Goal: Communication & Community: Answer question/provide support

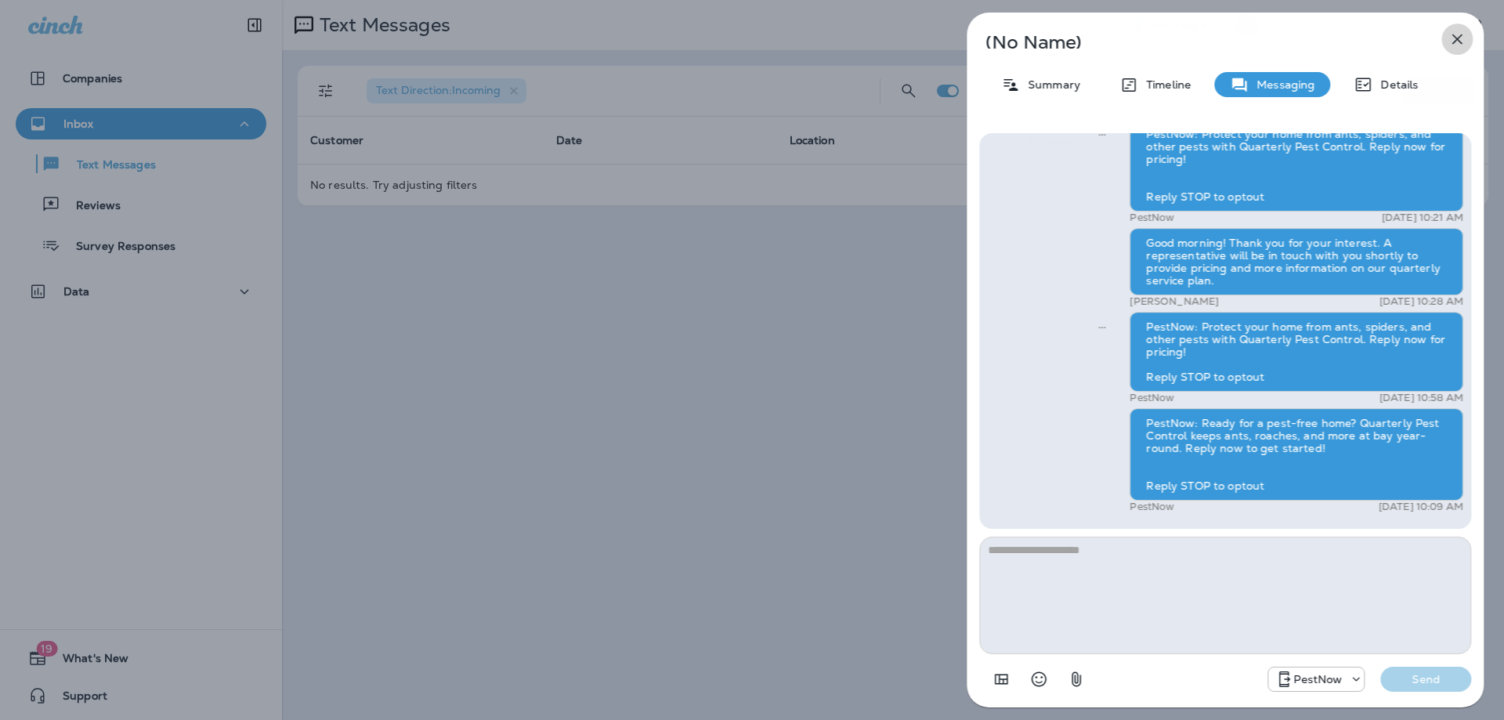
click at [1450, 34] on icon "button" at bounding box center [1457, 39] width 19 height 19
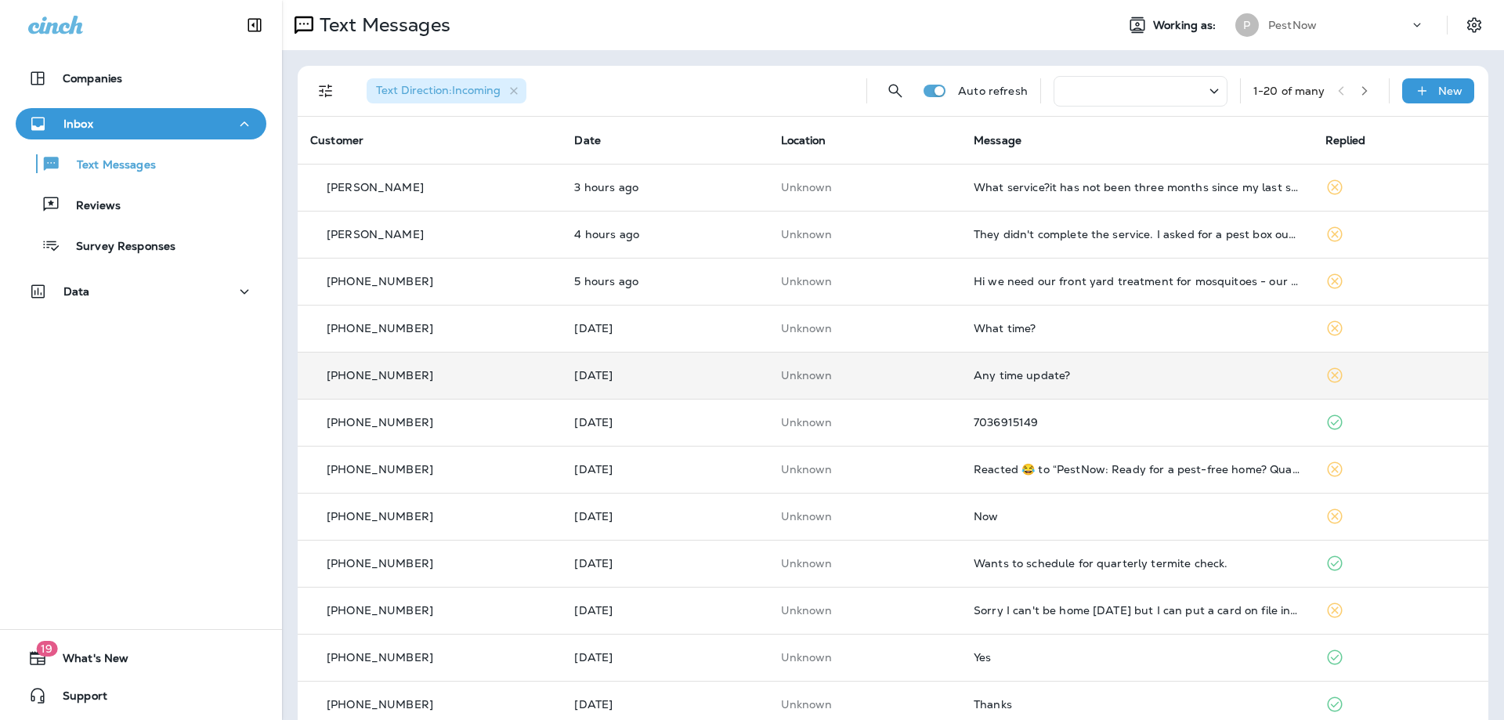
click at [1081, 386] on td "Any time update?" at bounding box center [1137, 375] width 352 height 47
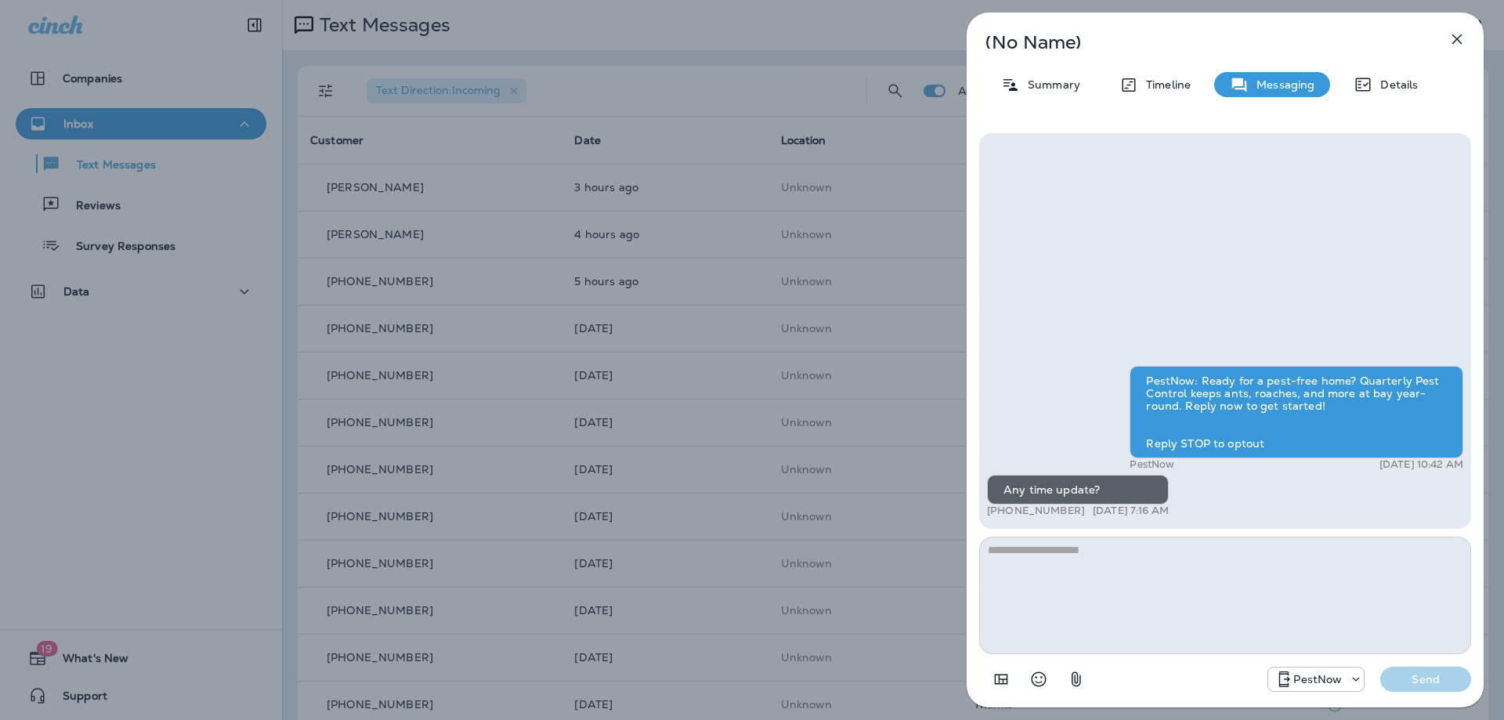
click at [1456, 38] on icon "button" at bounding box center [1457, 39] width 10 height 10
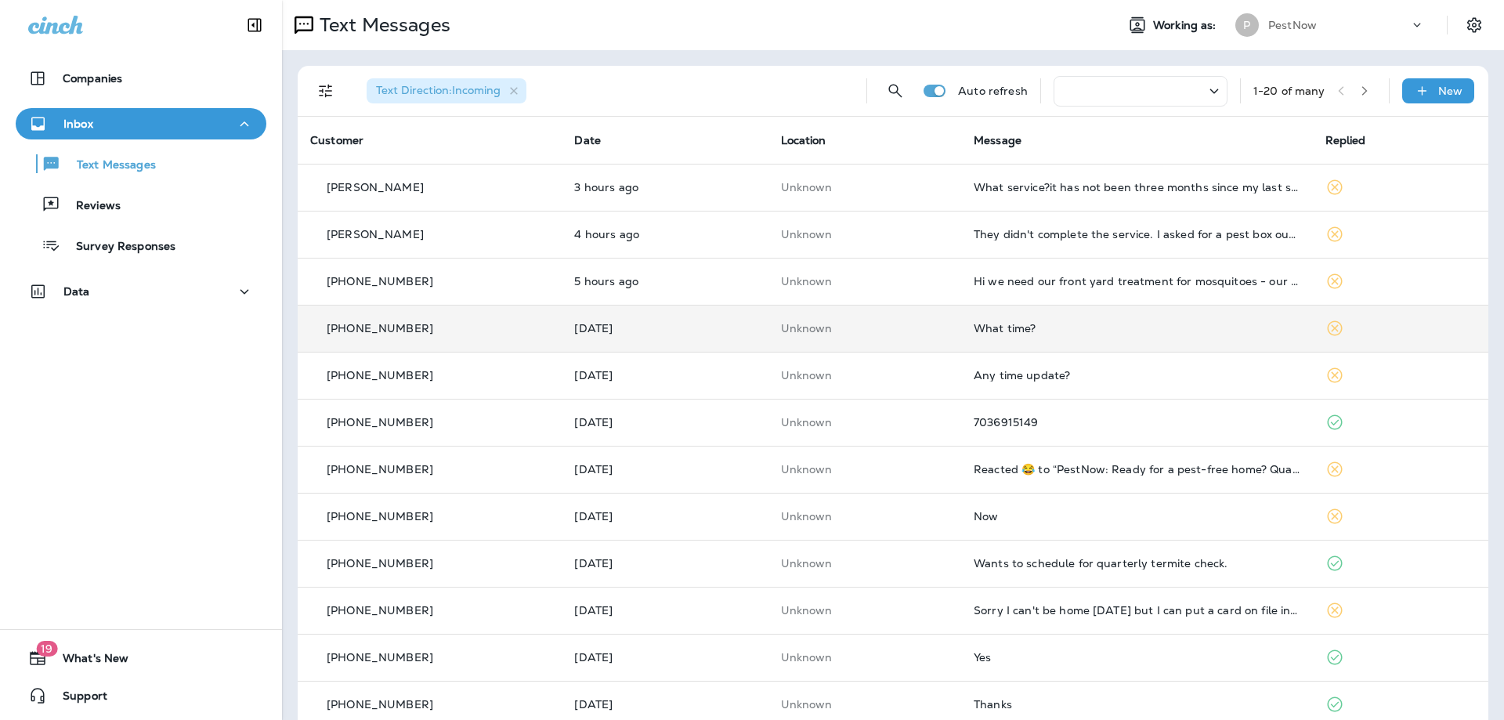
click at [1188, 334] on div "What time?" at bounding box center [1137, 328] width 327 height 13
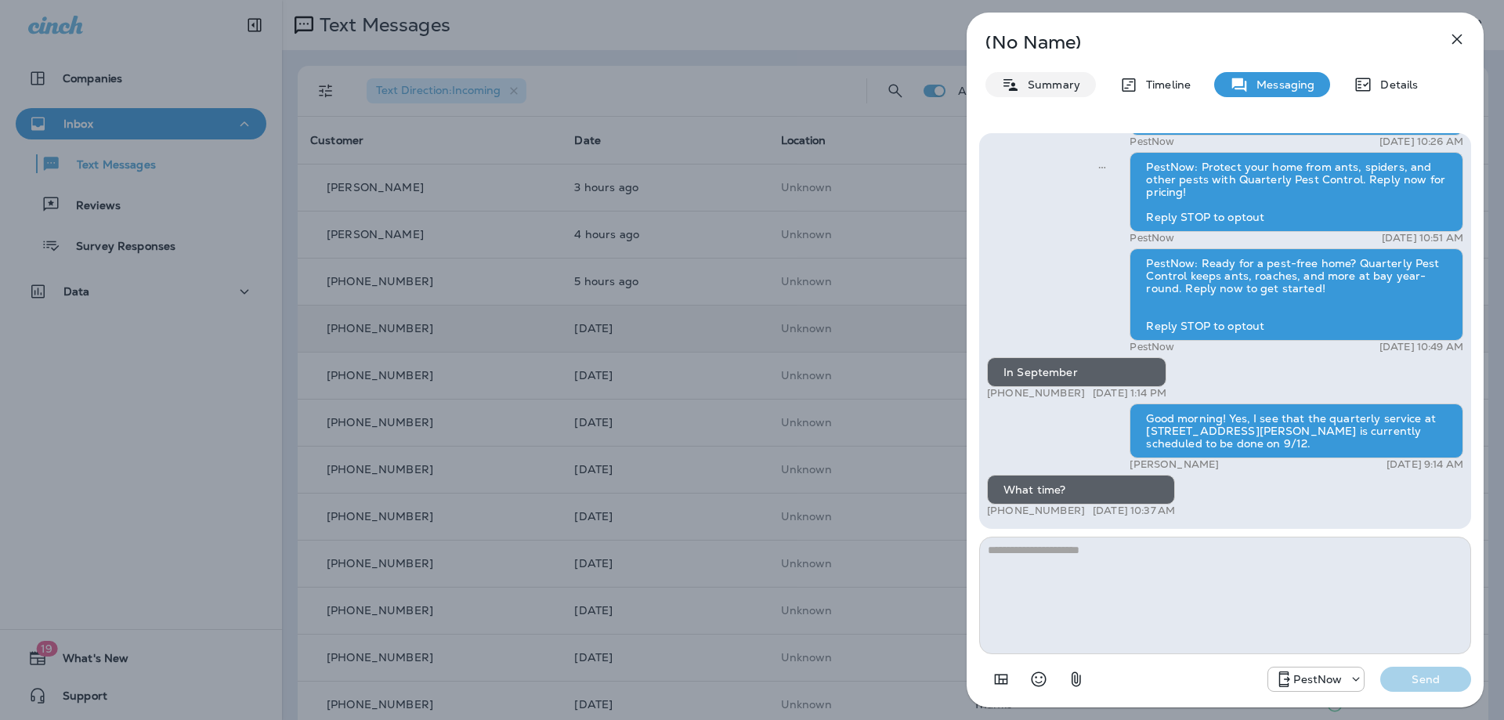
click at [1047, 91] on p "Summary" at bounding box center [1050, 84] width 60 height 13
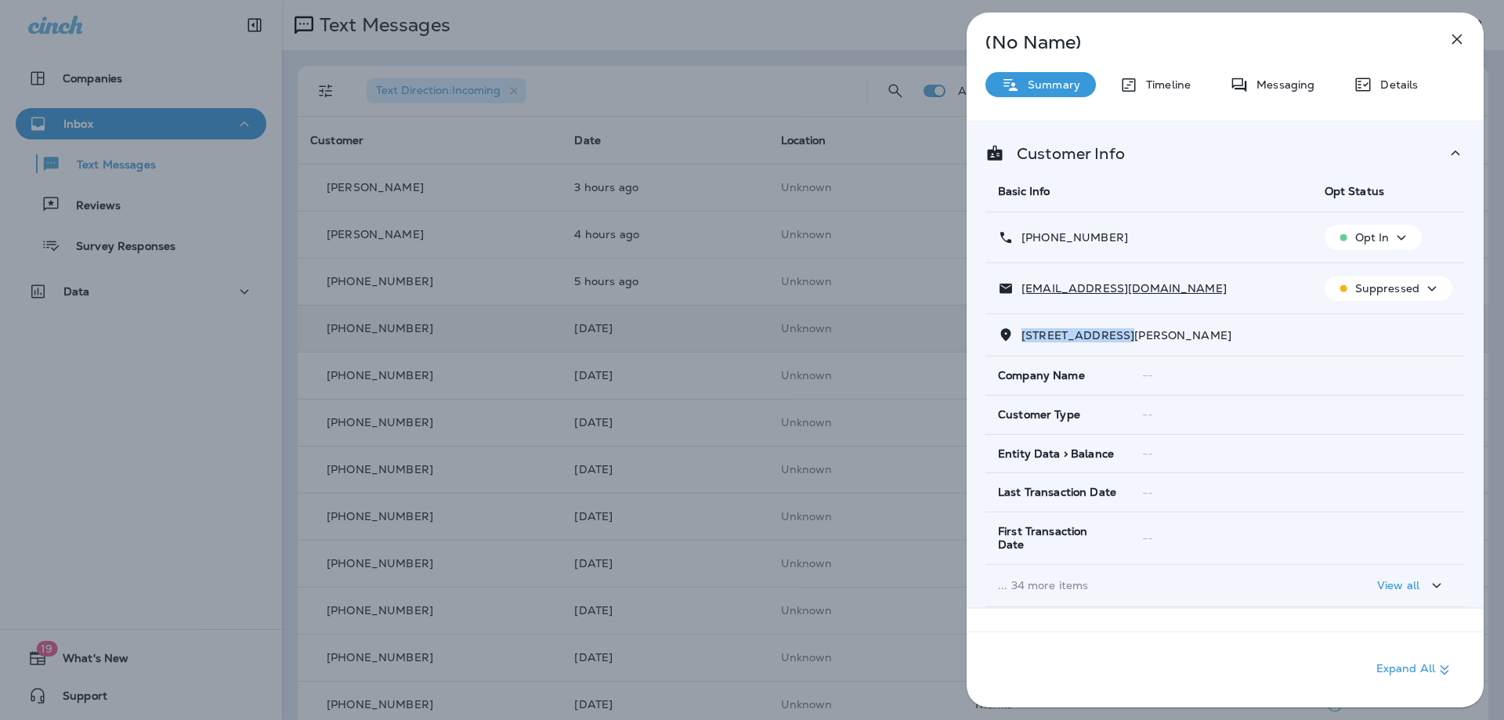
drag, startPoint x: 1122, startPoint y: 337, endPoint x: 1024, endPoint y: 338, distance: 97.9
click at [1024, 338] on span "9611 CULVER STREET, , KENSINGTON, MD 20895" at bounding box center [1127, 335] width 210 height 14
copy span "9611 CULVER STRE"
click at [1287, 85] on p "Messaging" at bounding box center [1282, 84] width 66 height 13
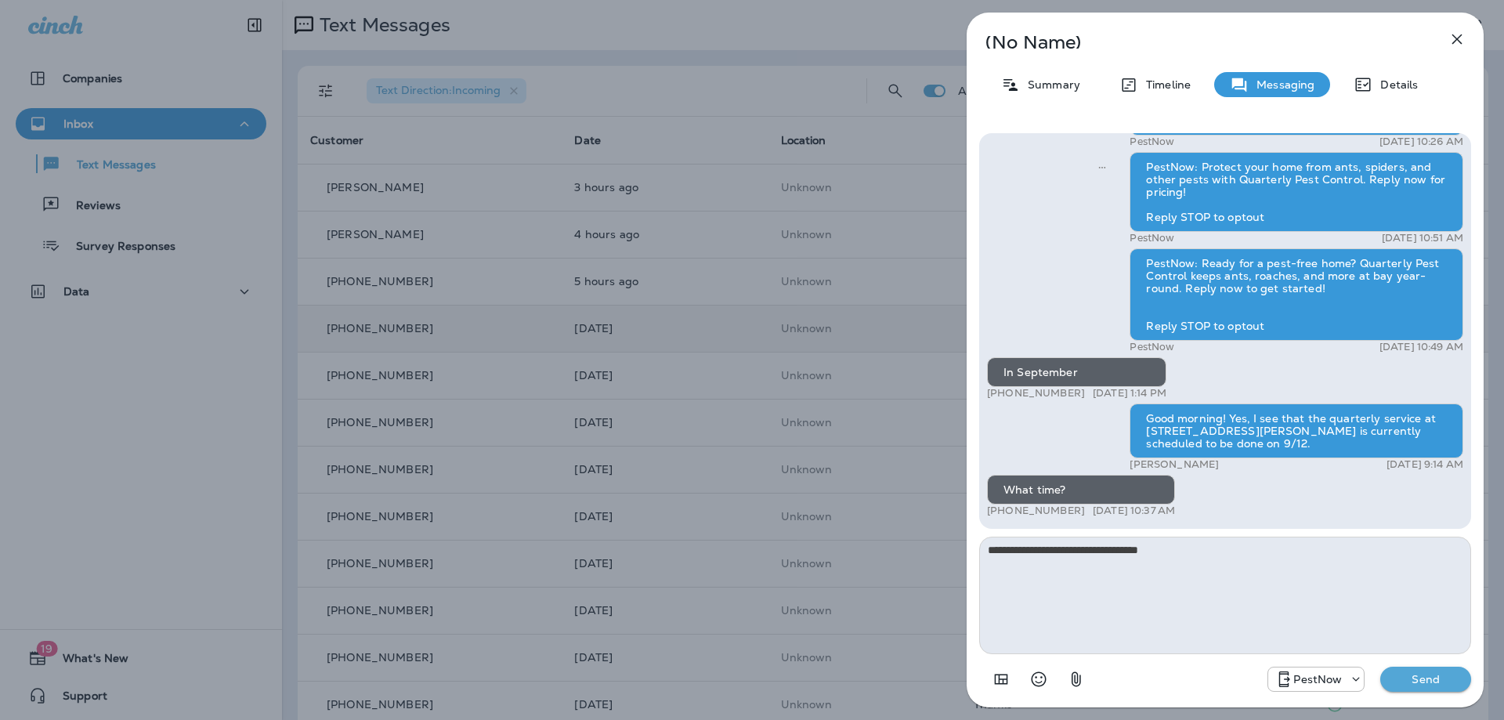
type textarea "**********"
click at [1399, 675] on p "Send" at bounding box center [1426, 679] width 66 height 14
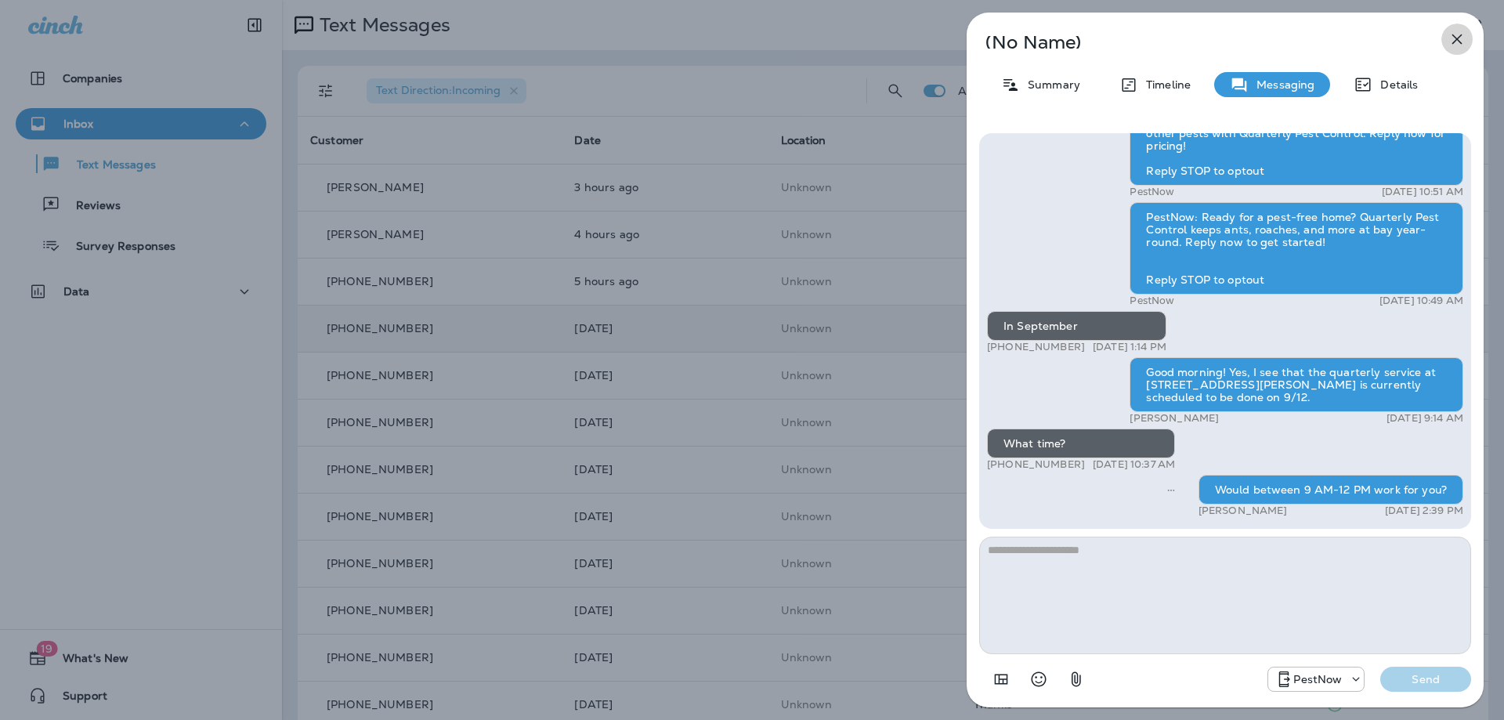
click at [1456, 38] on icon "button" at bounding box center [1457, 39] width 10 height 10
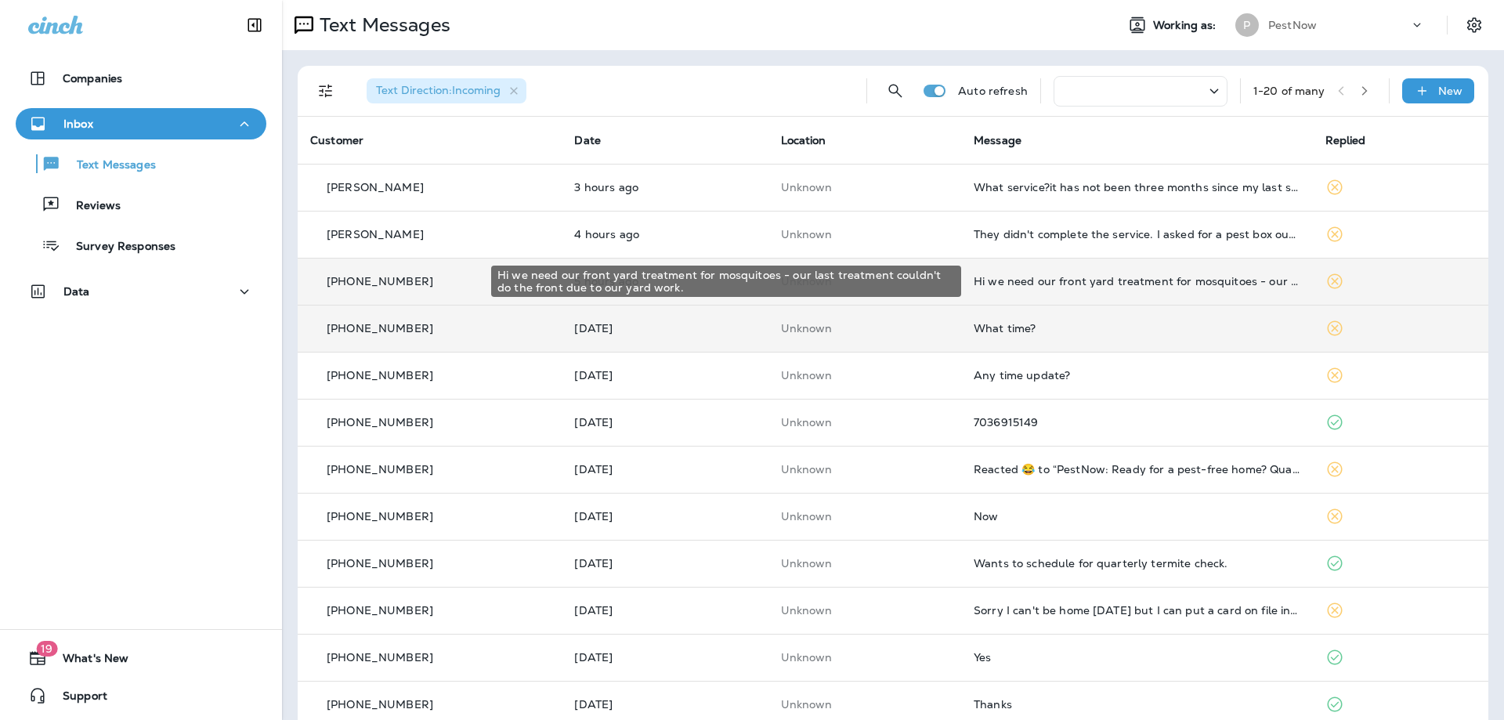
click at [1186, 280] on div "Hi we need our front yard treatment for mosquitoes - our last treatment couldn'…" at bounding box center [1137, 281] width 327 height 13
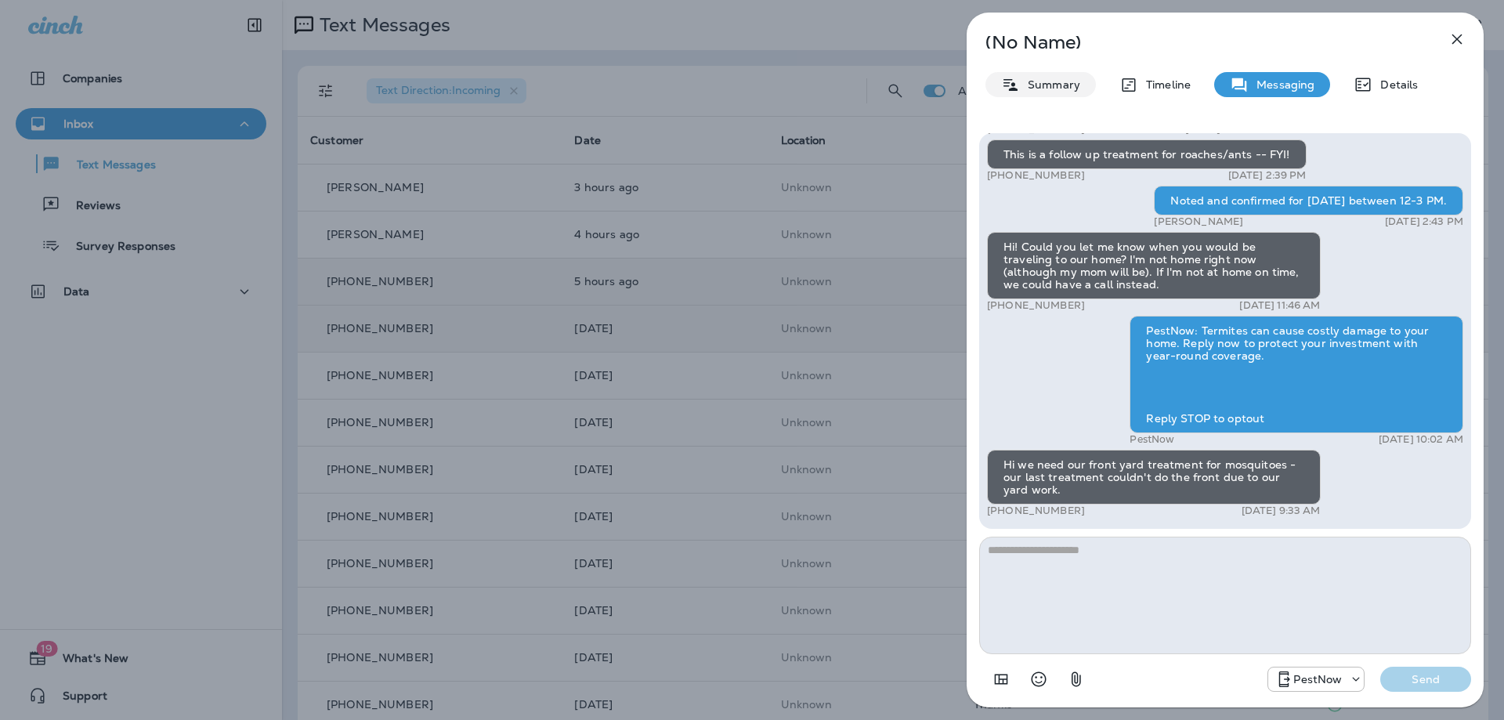
click at [1037, 77] on div "Summary" at bounding box center [1041, 84] width 110 height 25
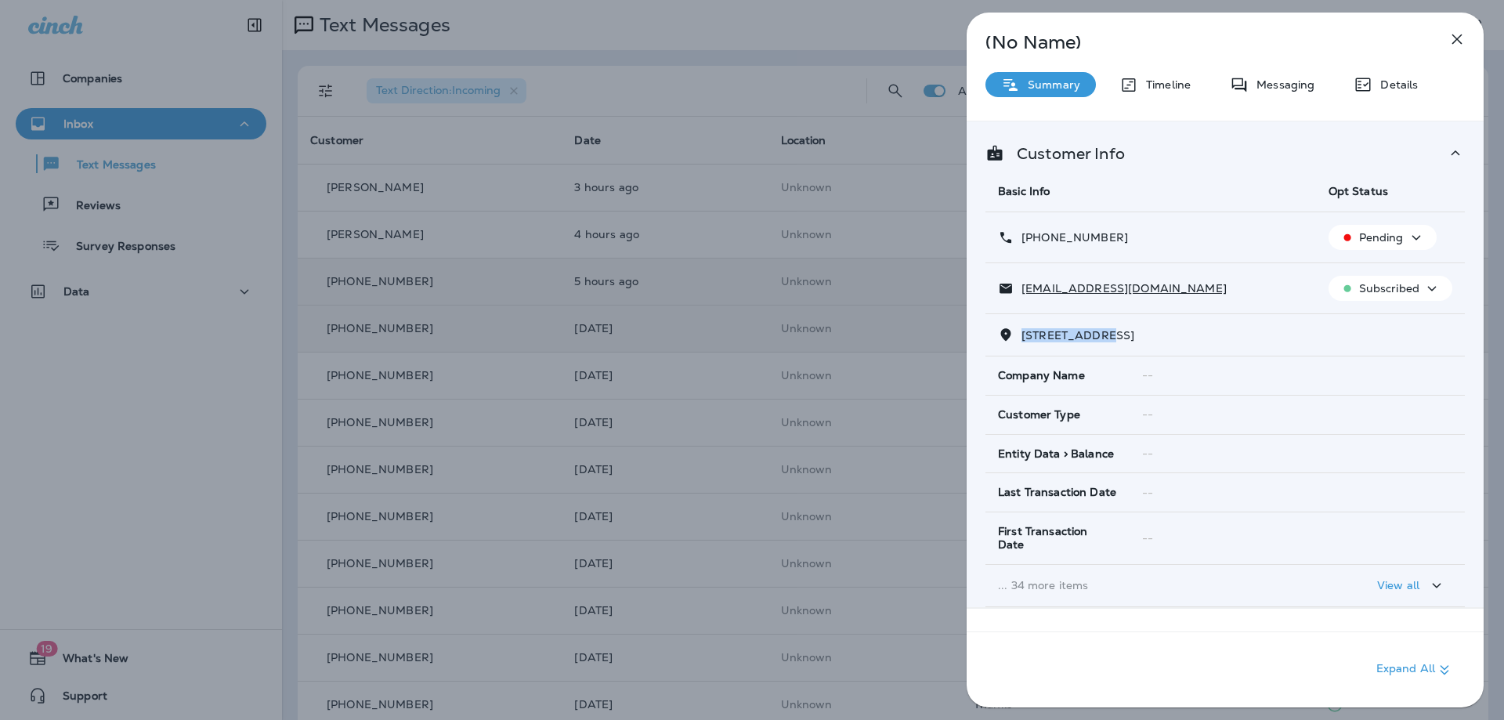
drag, startPoint x: 1112, startPoint y: 332, endPoint x: 1024, endPoint y: 334, distance: 87.8
click at [1024, 334] on span "724 SOUTH ROYAL STREET, , ALEXANDRIA, VA 22314" at bounding box center [1078, 335] width 113 height 14
copy span "724 SOUTH ROY"
click at [1286, 81] on p "Messaging" at bounding box center [1282, 84] width 66 height 13
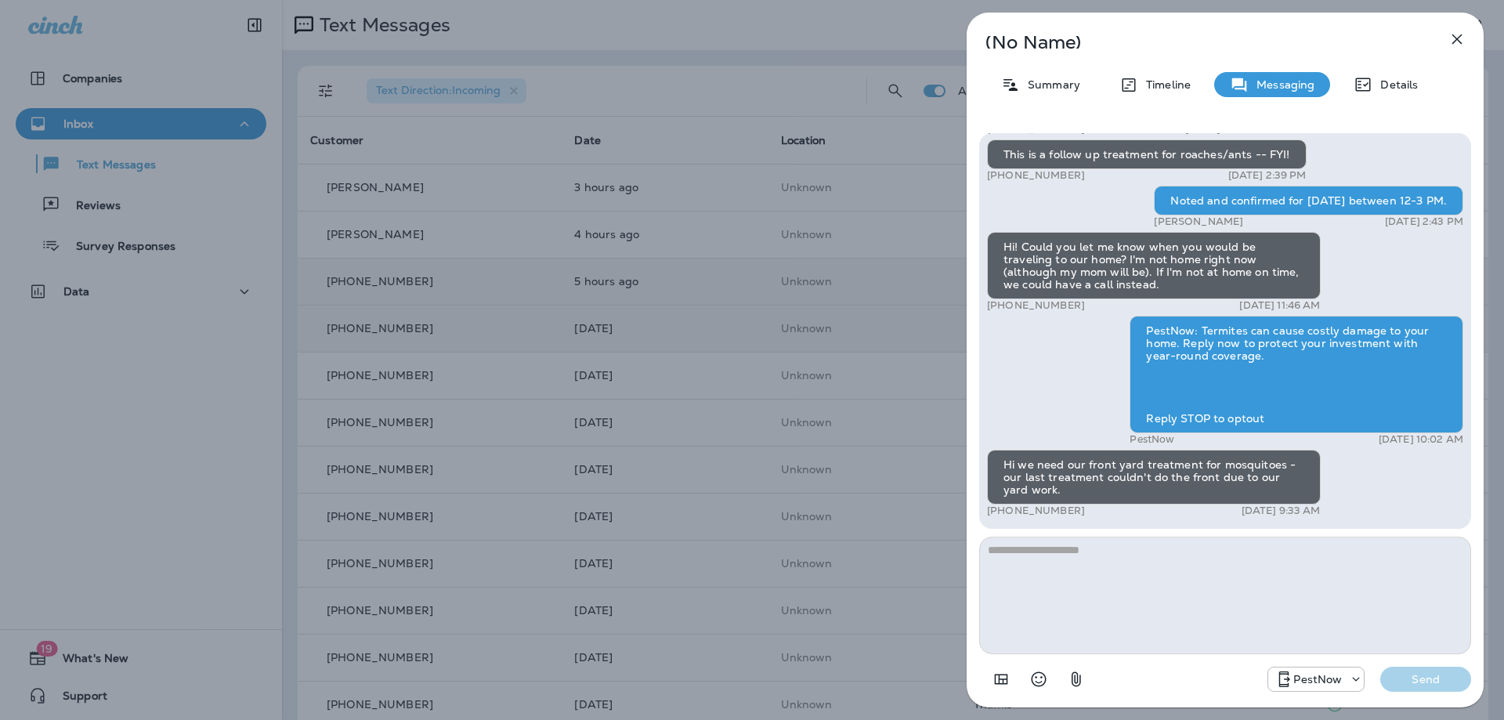
drag, startPoint x: 1018, startPoint y: 464, endPoint x: 1114, endPoint y: 472, distance: 96.7
click at [1139, 490] on div "Hi we need our front yard treatment for mosquitoes - our last treatment couldn'…" at bounding box center [1154, 477] width 334 height 55
copy div "we need our front yard treatment for mosquitoes - our last treatment couldn't d…"
click at [1137, 577] on textarea at bounding box center [1225, 596] width 492 height 118
type textarea "**********"
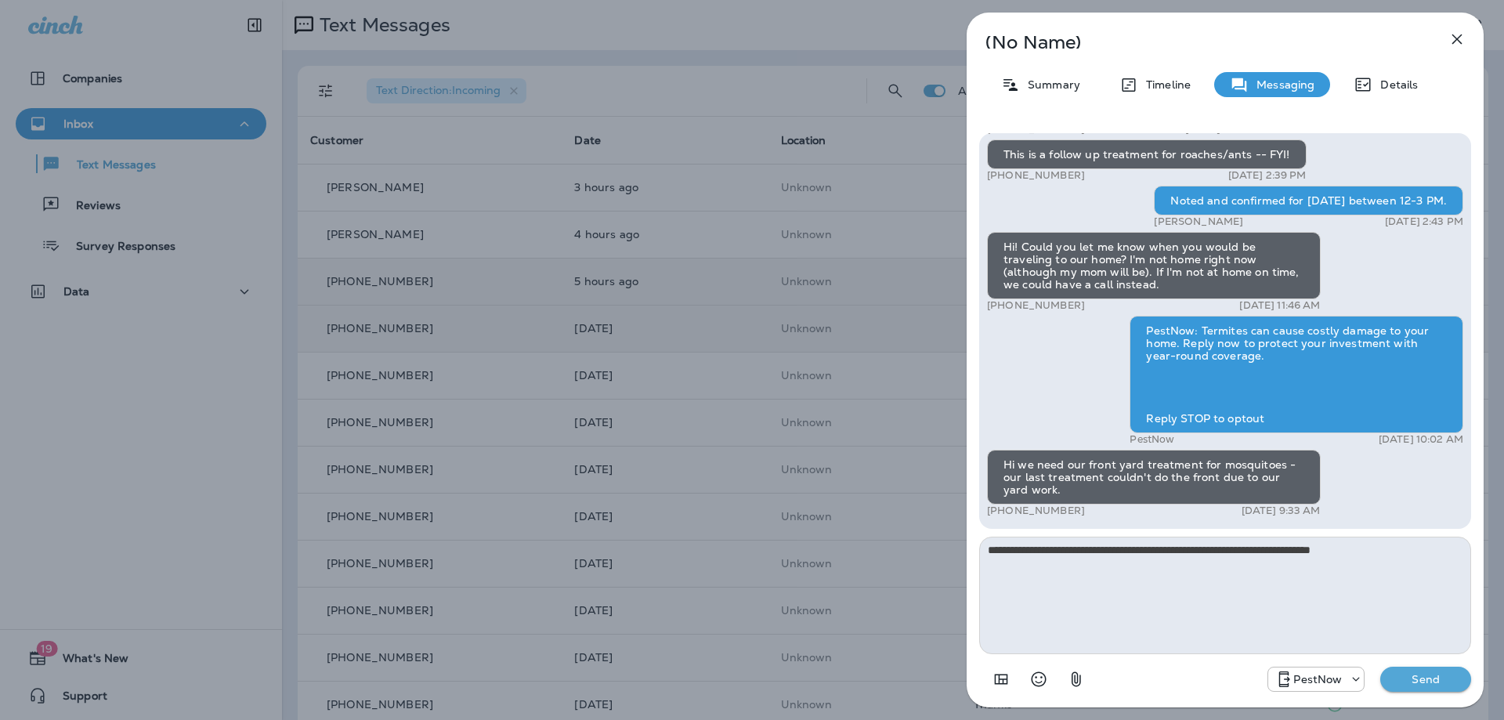
click at [1427, 678] on p "Send" at bounding box center [1426, 679] width 66 height 14
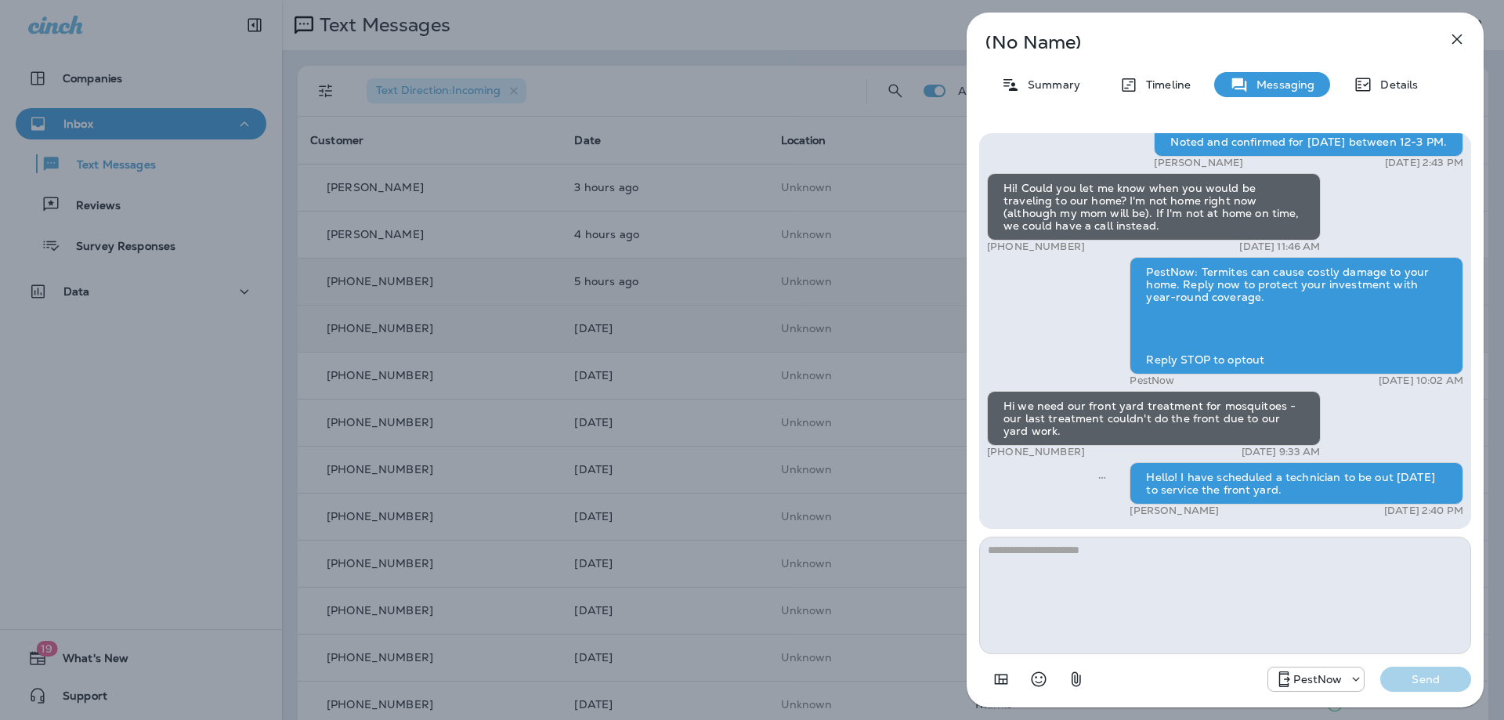
click at [1459, 43] on icon "button" at bounding box center [1457, 39] width 19 height 19
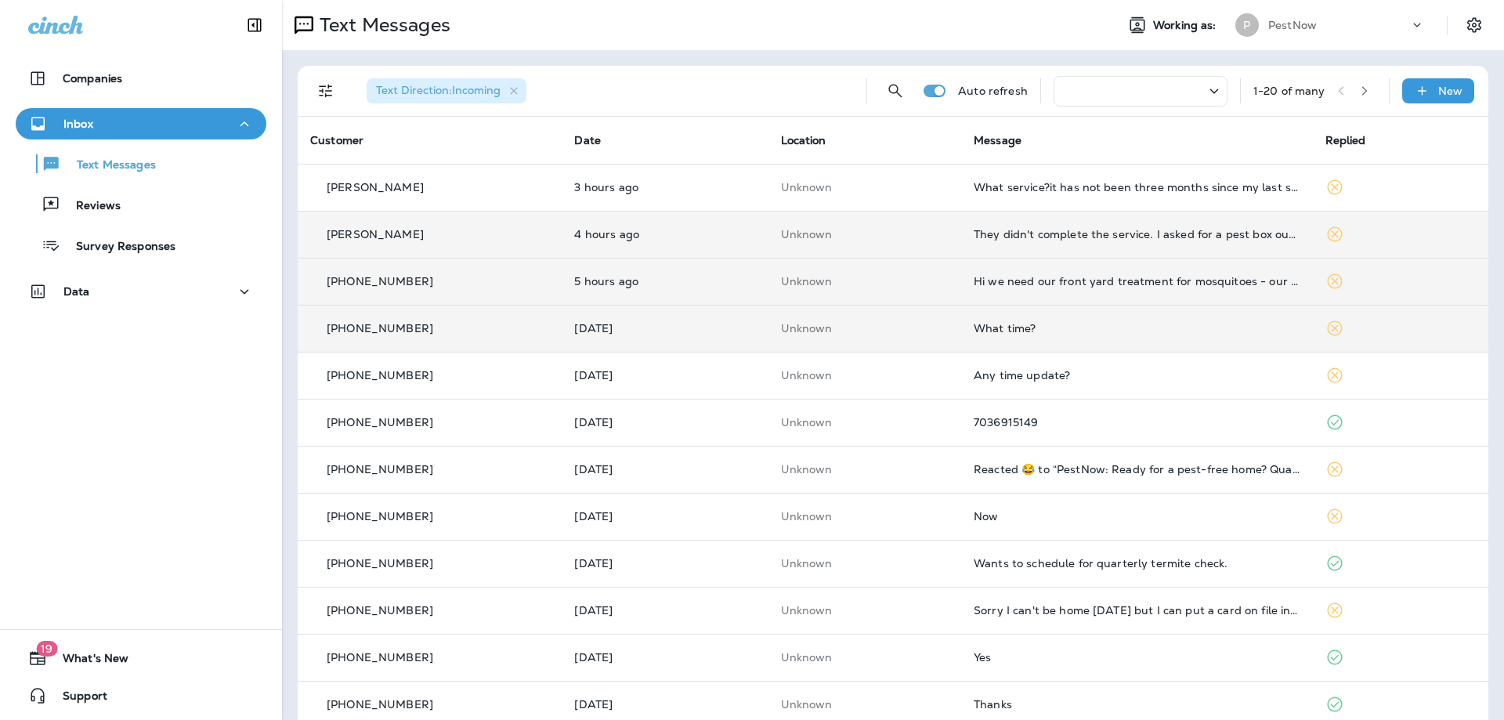
click at [1058, 237] on div "They didn't complete the service. I asked for a pest box out back and never rec…" at bounding box center [1137, 234] width 327 height 13
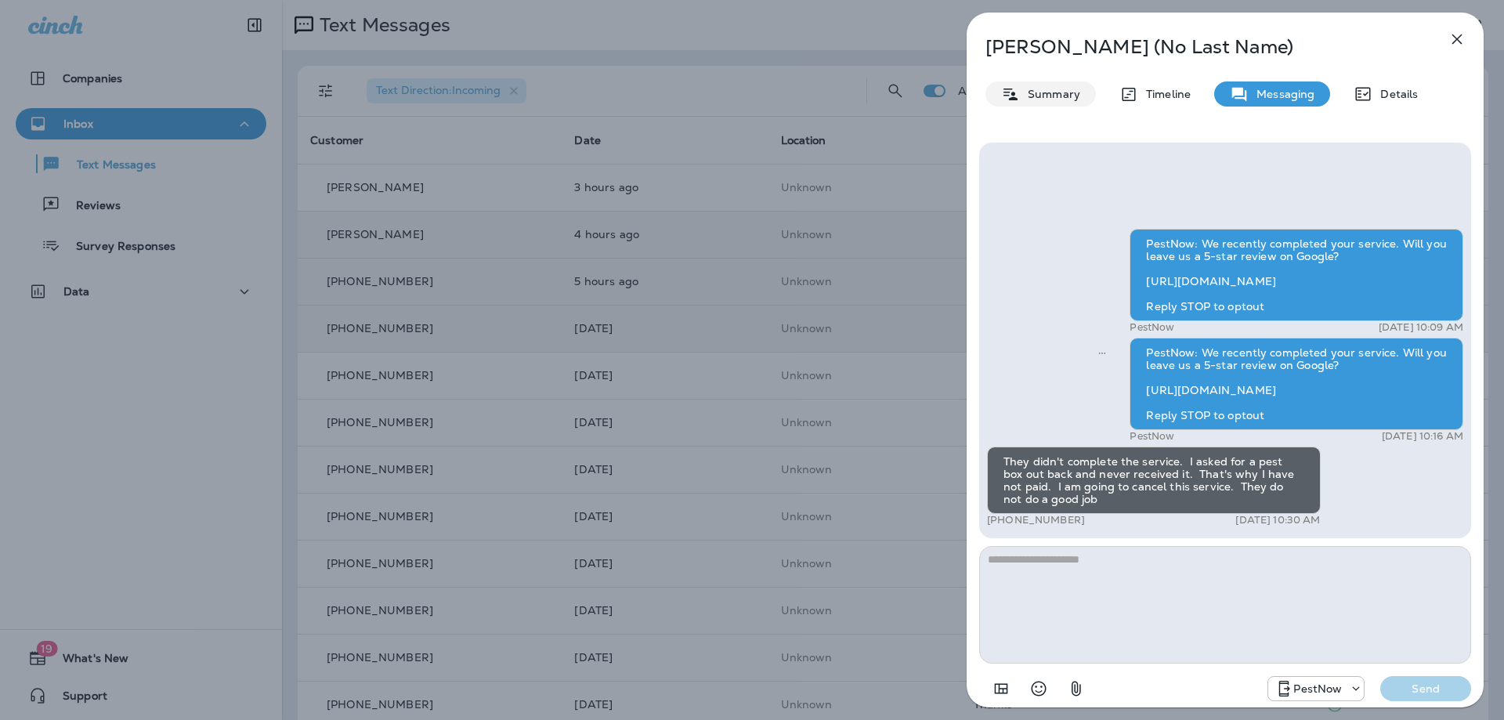
click at [1044, 96] on p "Summary" at bounding box center [1050, 94] width 60 height 13
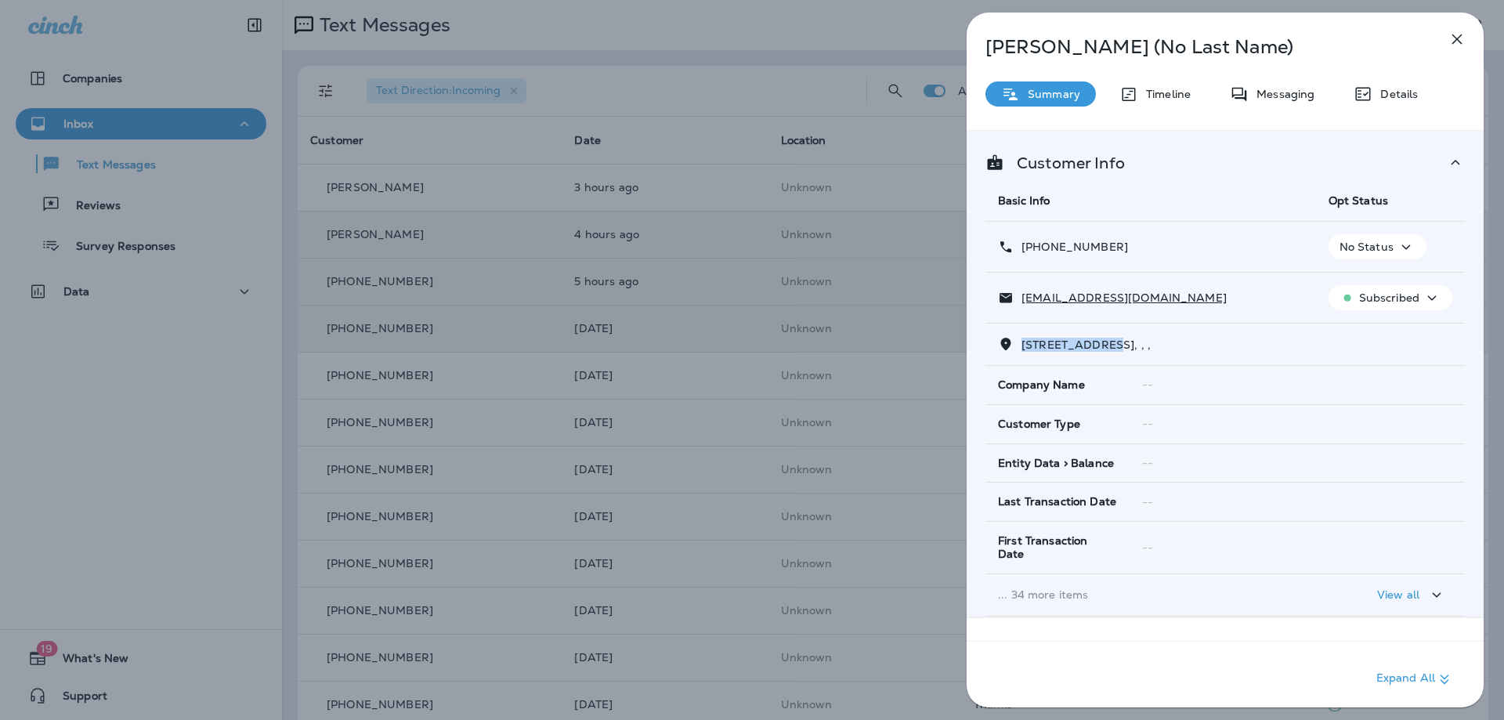
drag, startPoint x: 1125, startPoint y: 348, endPoint x: 1020, endPoint y: 342, distance: 105.1
click at [1020, 342] on p "3762 RAVENWOOD AVENUE BALTIMORE,MD 21213, , ," at bounding box center [1082, 344] width 137 height 13
copy span "3762 RAVENWOOD"
click at [1049, 350] on span "3762 RAVENWOOD AVENUE BALTIMORE,MD 21213, , ," at bounding box center [1086, 345] width 129 height 14
click at [1295, 92] on p "Messaging" at bounding box center [1282, 94] width 66 height 13
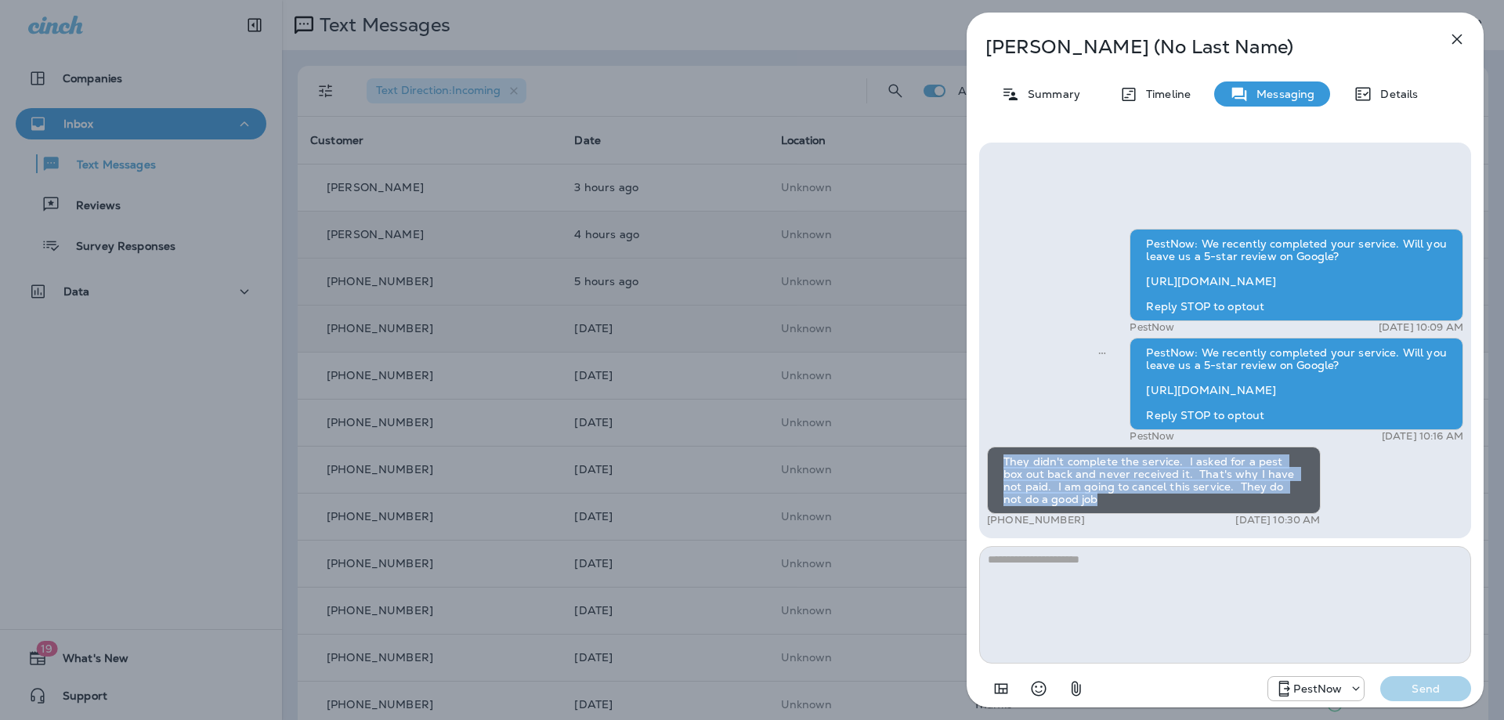
drag, startPoint x: 1004, startPoint y: 462, endPoint x: 1088, endPoint y: 501, distance: 93.2
click at [1088, 501] on div "They didn't complete the service. I asked for a pest box out back and never rec…" at bounding box center [1154, 480] width 334 height 67
copy div "They didn't complete the service. I asked for a pest box out back and never rec…"
click at [1459, 36] on icon "button" at bounding box center [1457, 39] width 19 height 19
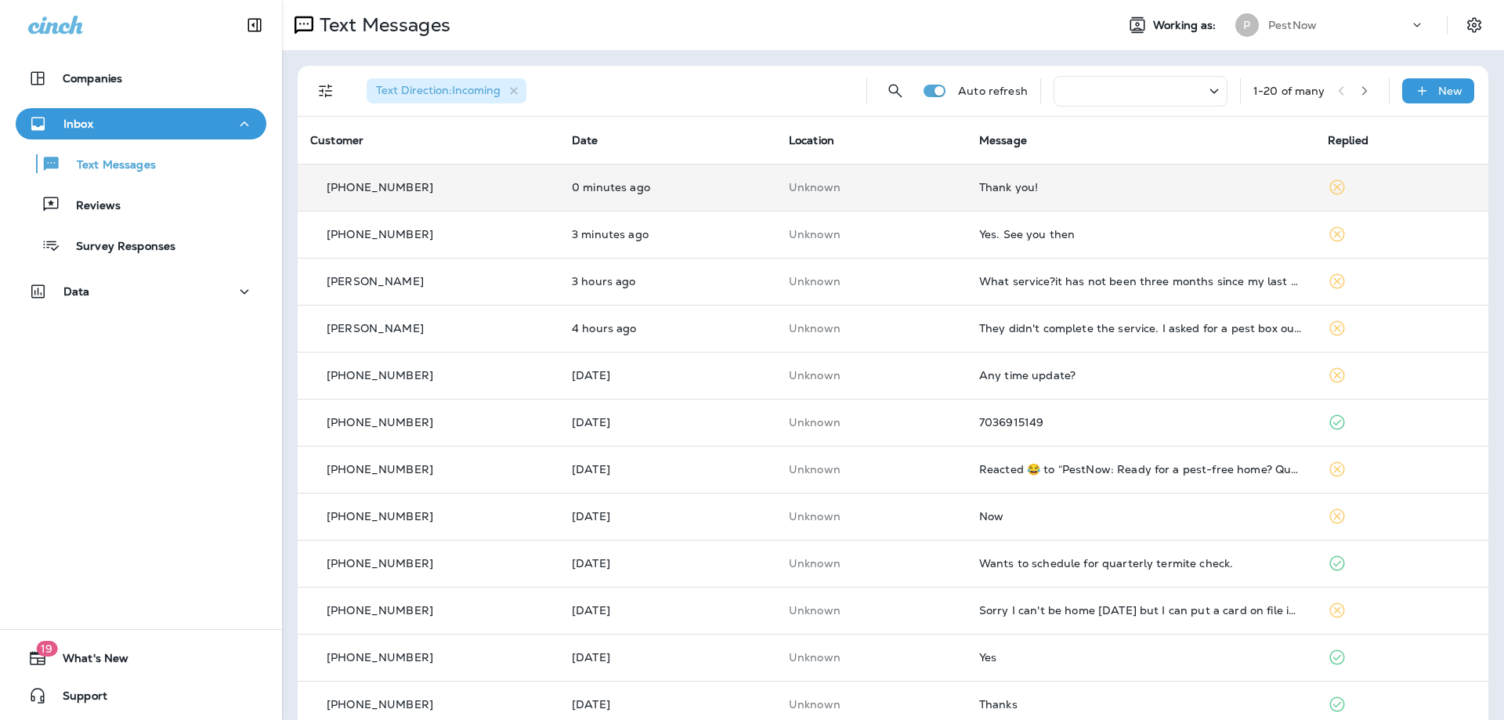
click at [1072, 184] on div "Thank you!" at bounding box center [1141, 187] width 324 height 13
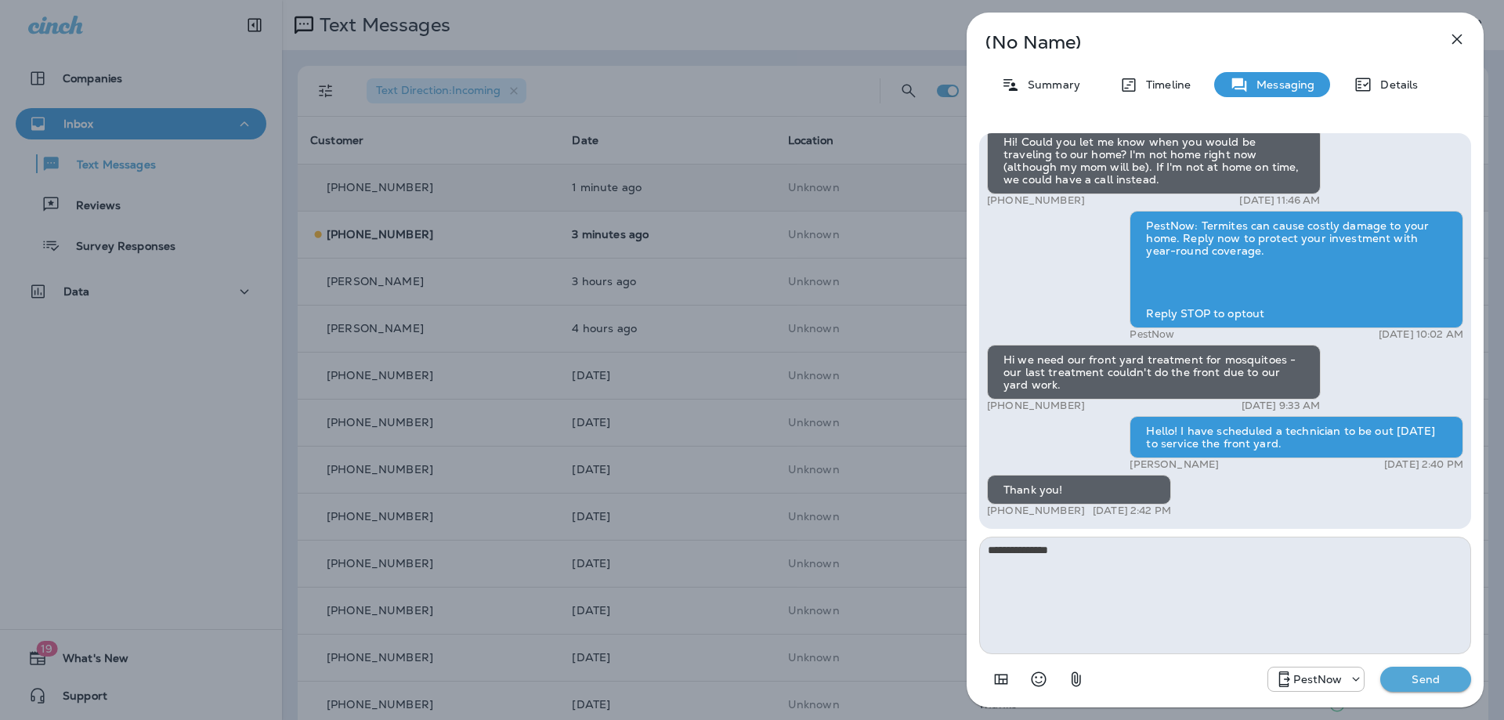
type textarea "**********"
click at [1451, 677] on p "Send" at bounding box center [1426, 679] width 66 height 14
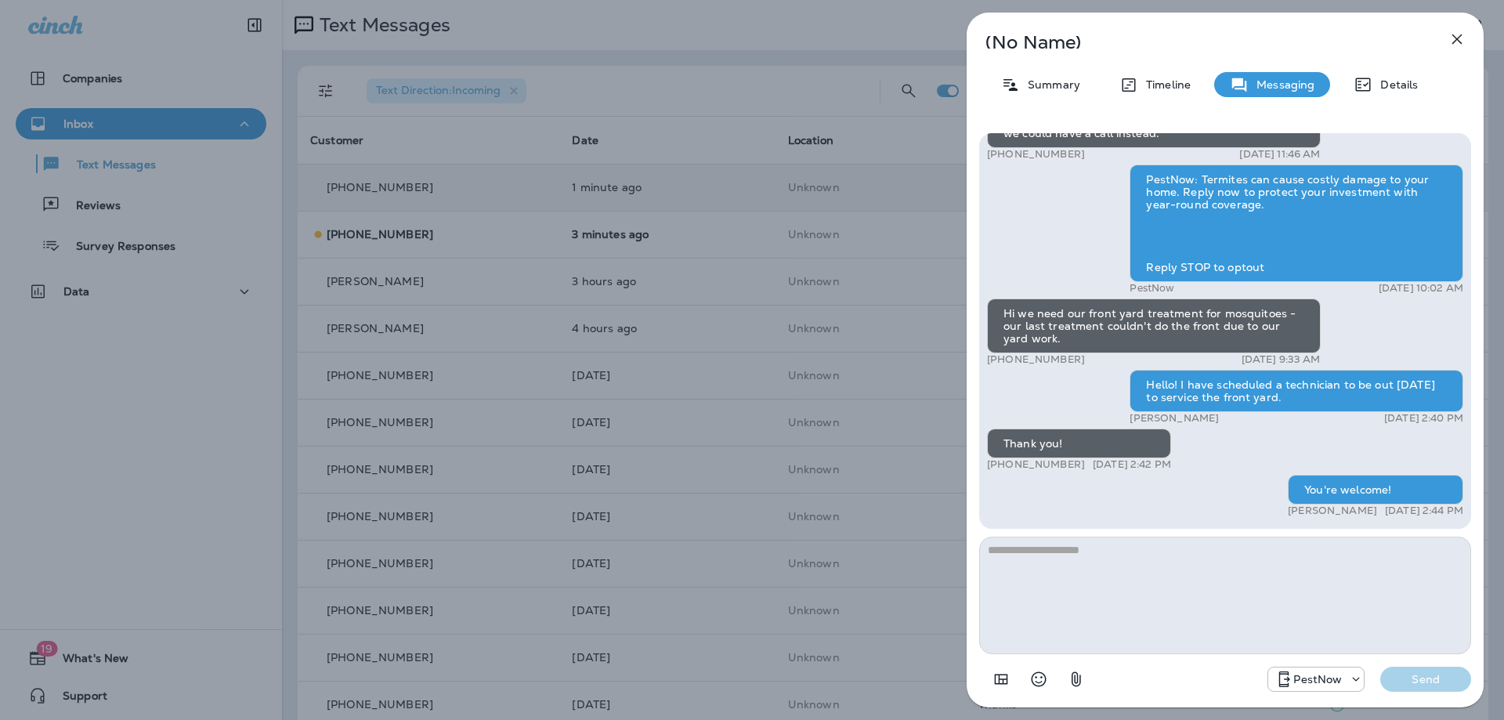
click at [1462, 37] on icon "button" at bounding box center [1457, 39] width 19 height 19
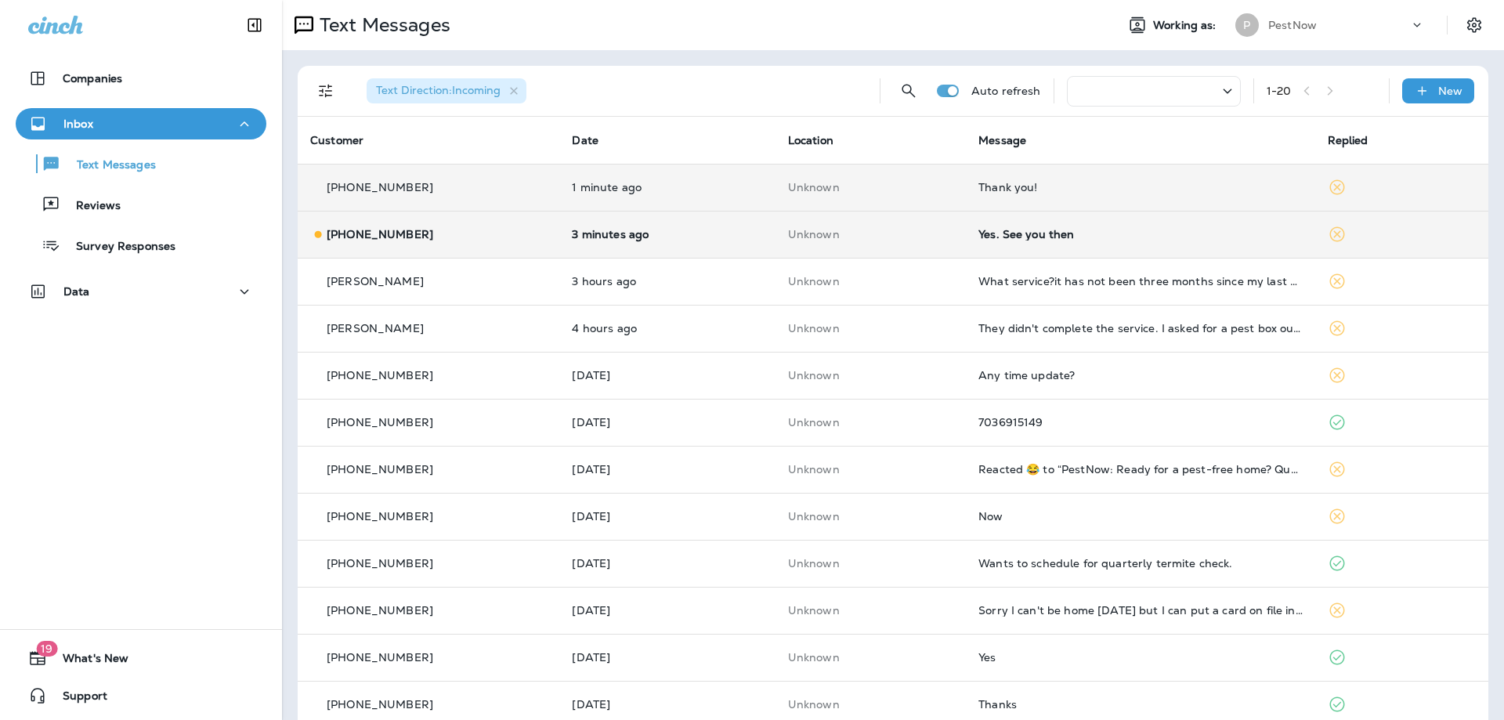
click at [976, 233] on td "Yes. See you then" at bounding box center [1140, 234] width 349 height 47
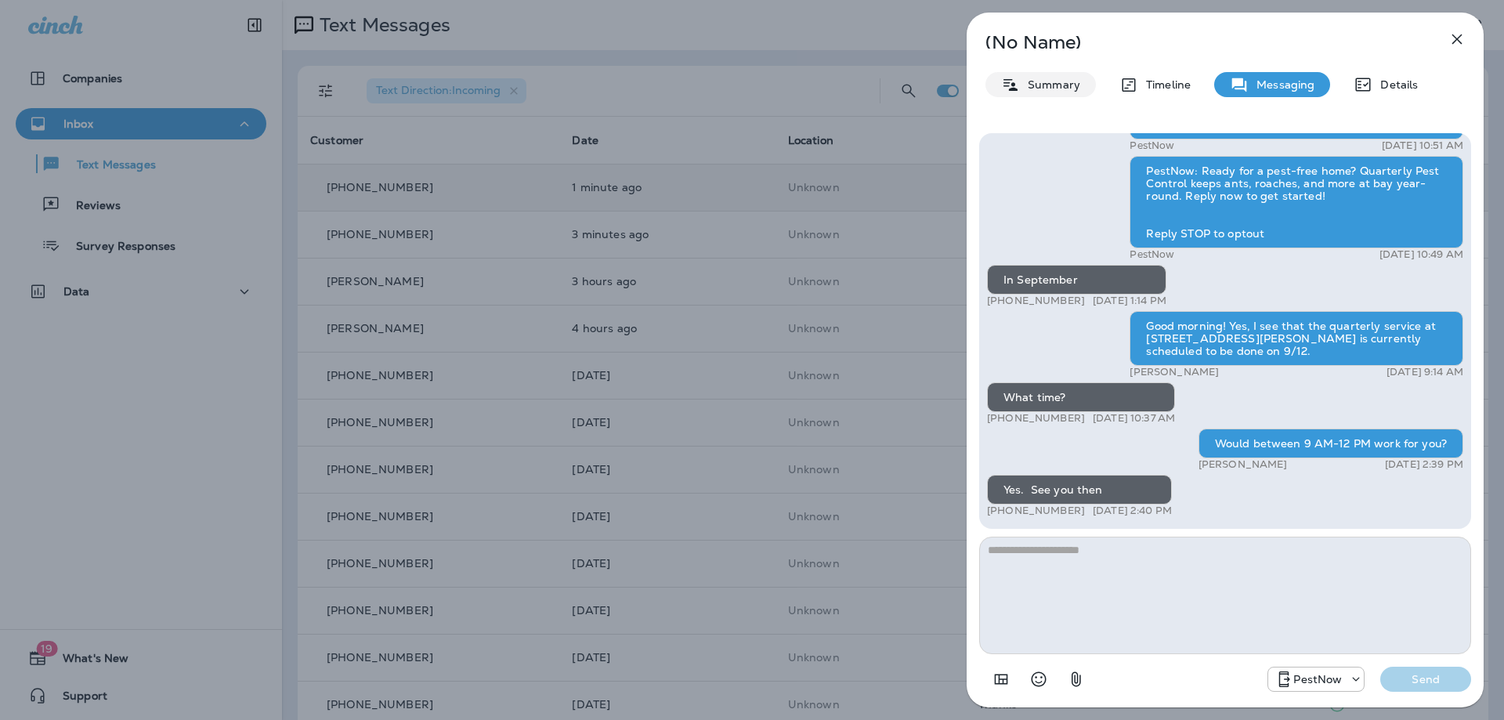
click at [1054, 88] on p "Summary" at bounding box center [1050, 84] width 60 height 13
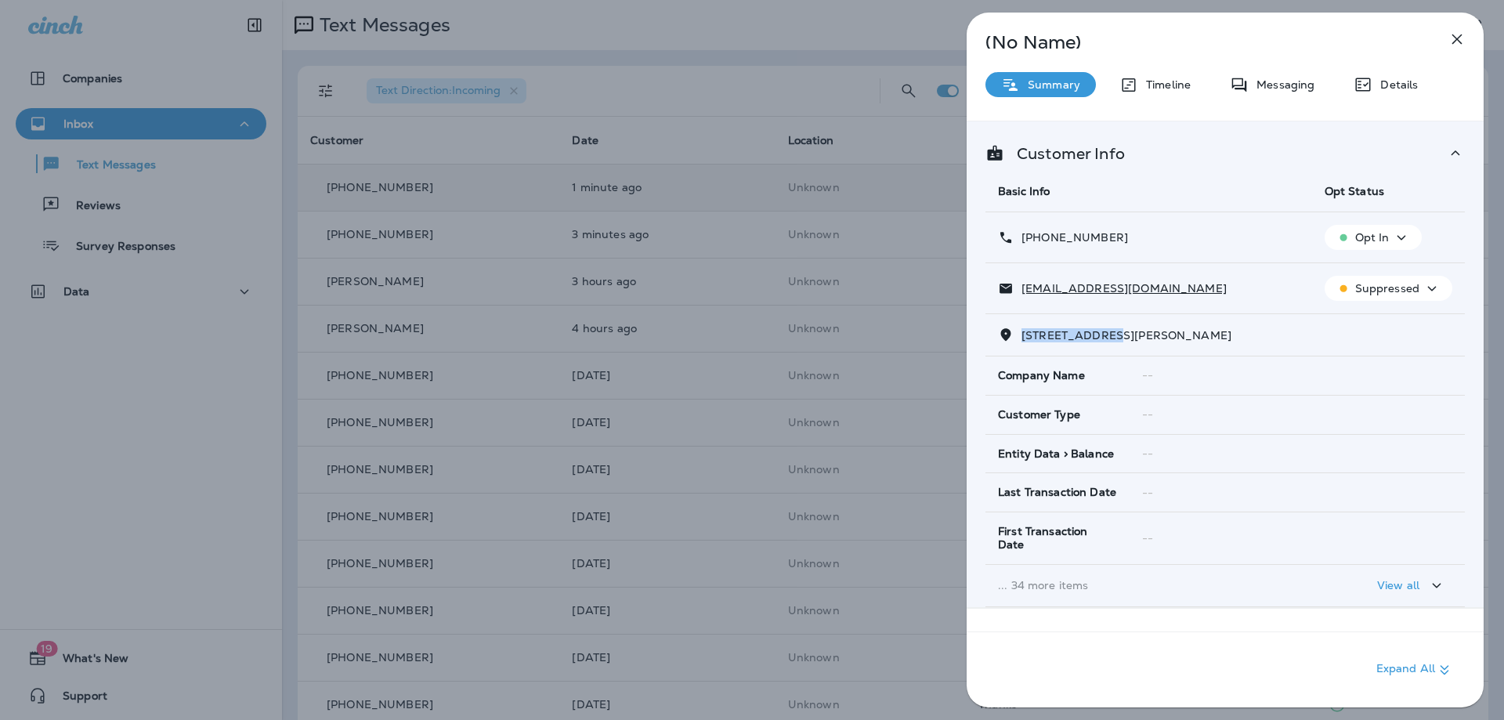
drag, startPoint x: 1112, startPoint y: 338, endPoint x: 1023, endPoint y: 337, distance: 88.5
click at [1023, 337] on span "9611 CULVER STREET, , KENSINGTON, MD 20895" at bounding box center [1127, 335] width 210 height 14
copy span "9611 CULVER ST"
click at [1279, 81] on p "Messaging" at bounding box center [1282, 84] width 66 height 13
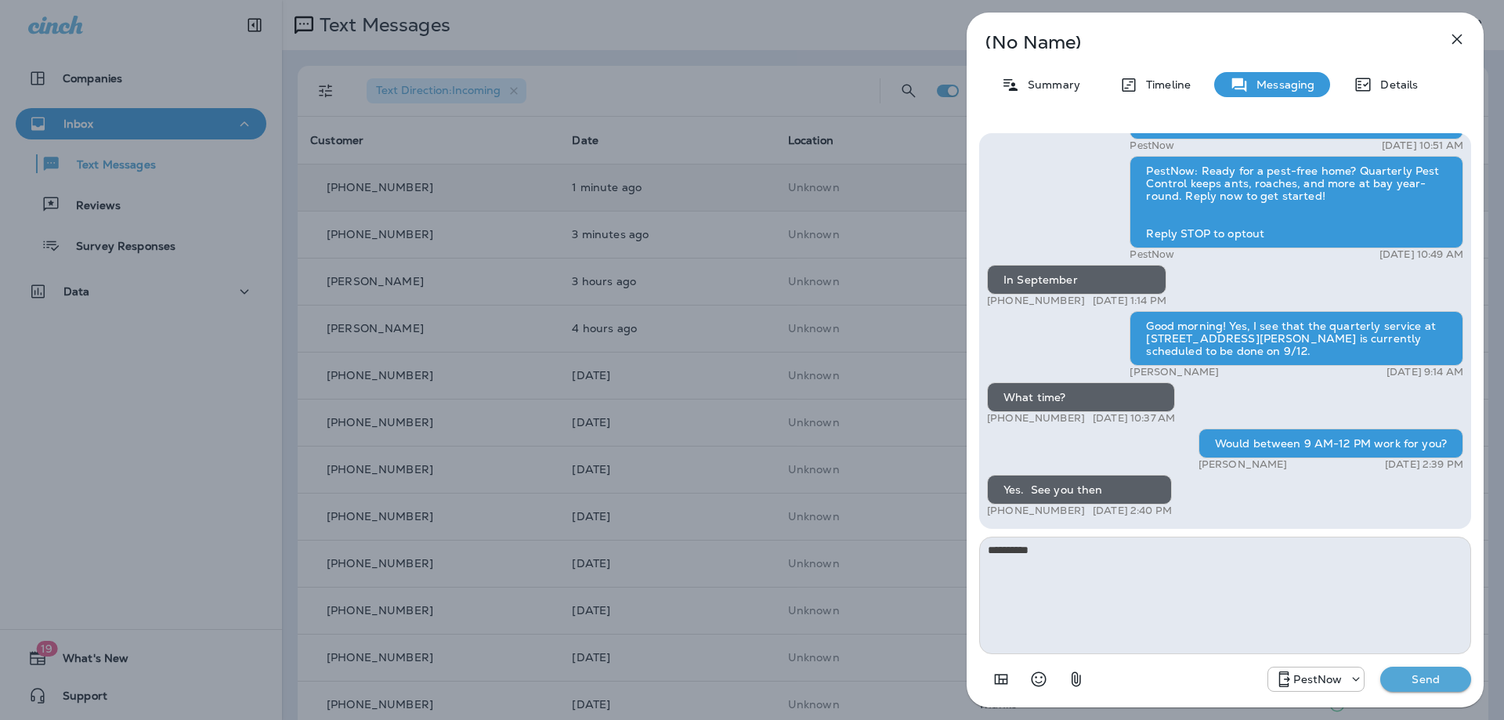
type textarea "**********"
click at [1434, 675] on p "Send" at bounding box center [1426, 679] width 66 height 14
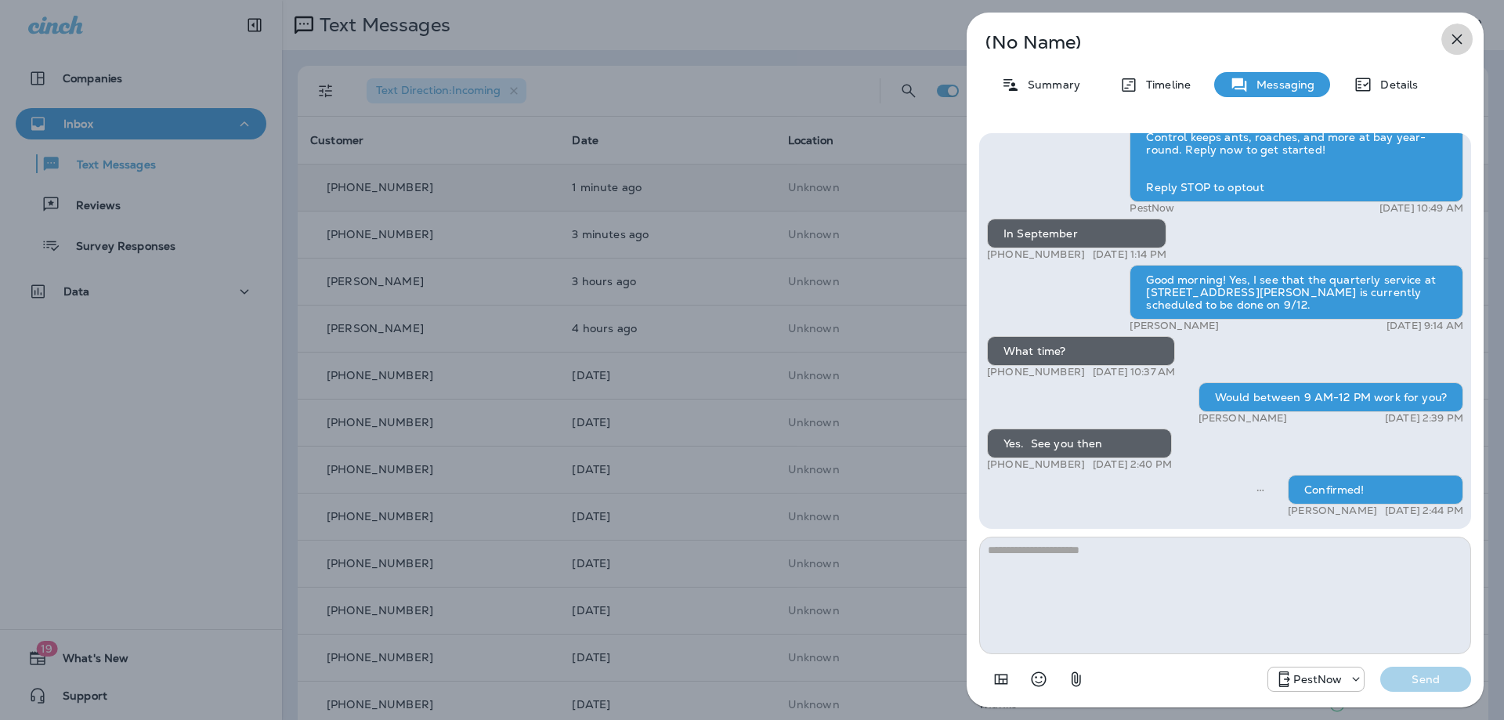
click at [1457, 40] on icon "button" at bounding box center [1457, 39] width 10 height 10
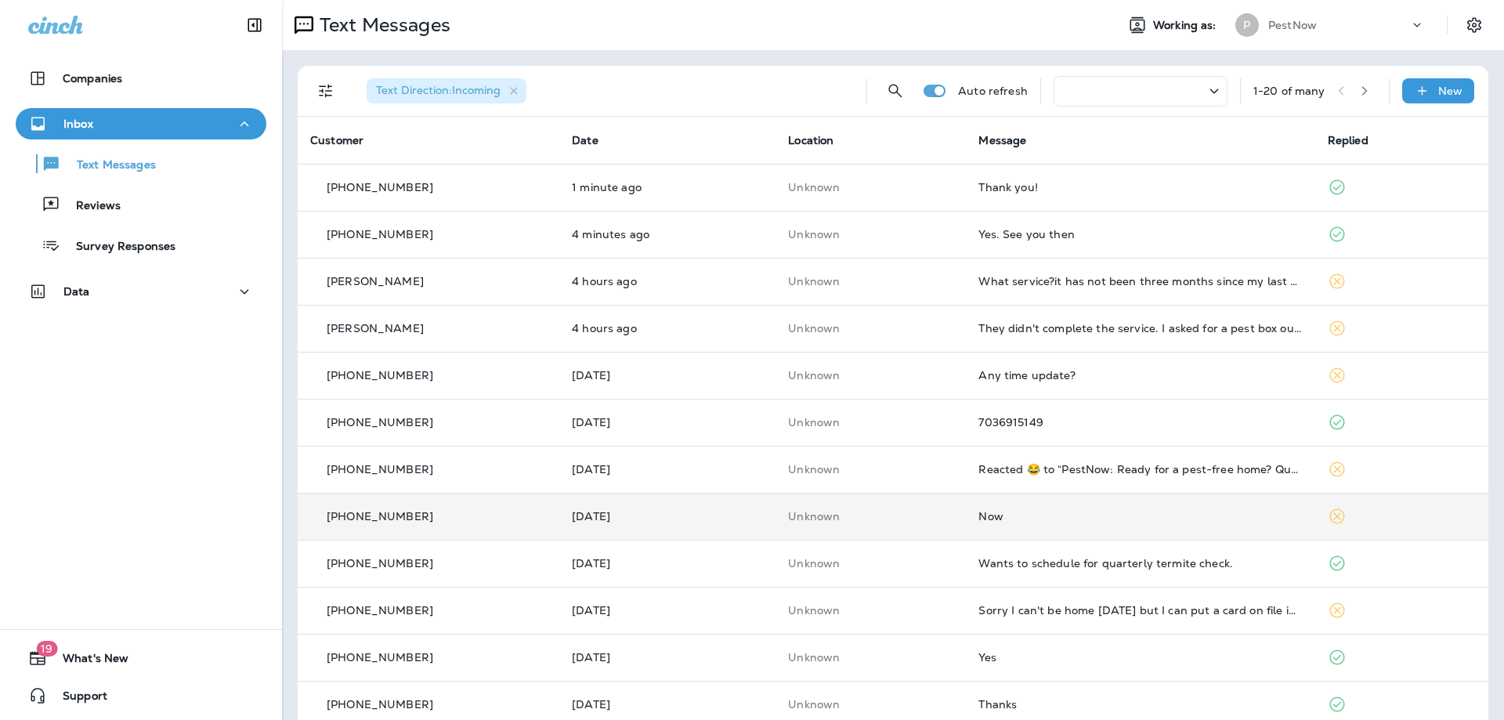
click at [1070, 507] on td "Now" at bounding box center [1140, 516] width 349 height 47
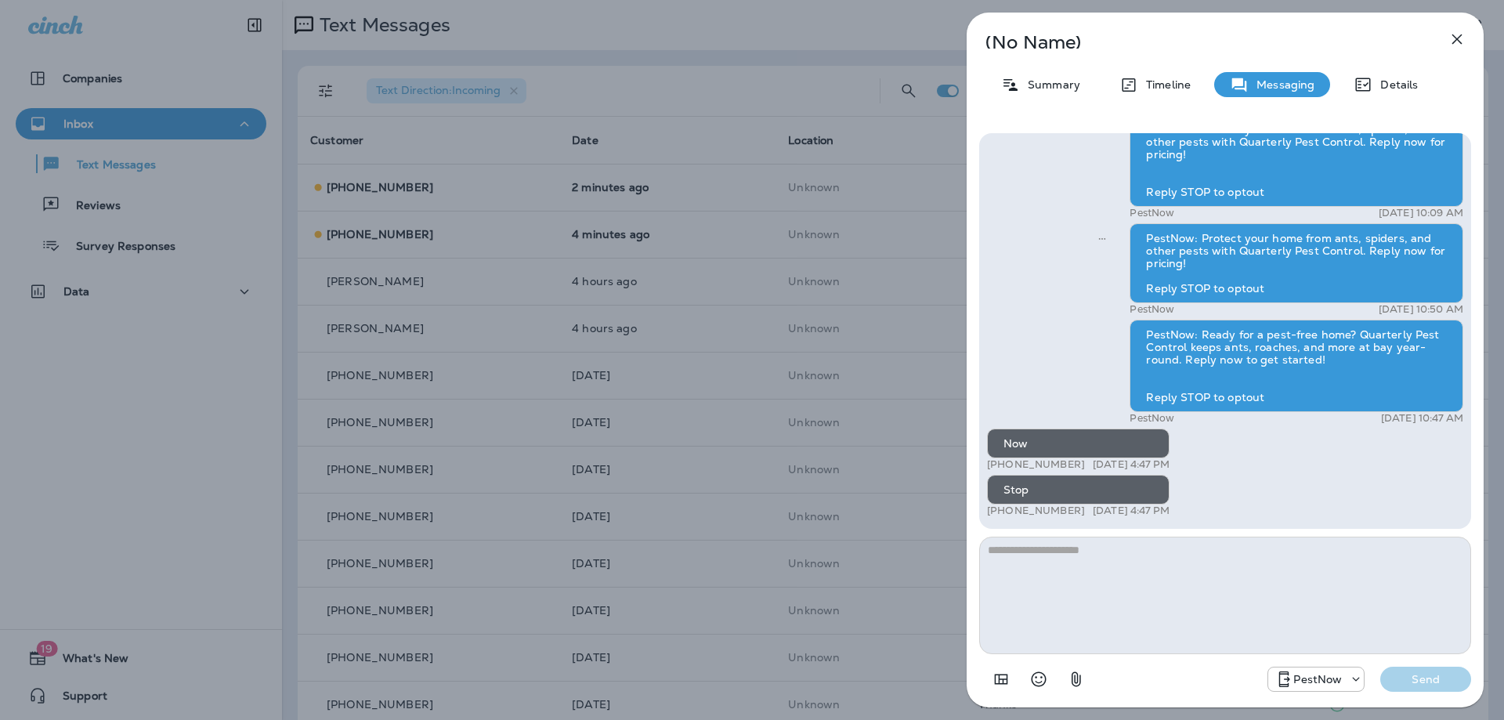
click at [1460, 41] on icon "button" at bounding box center [1457, 39] width 19 height 19
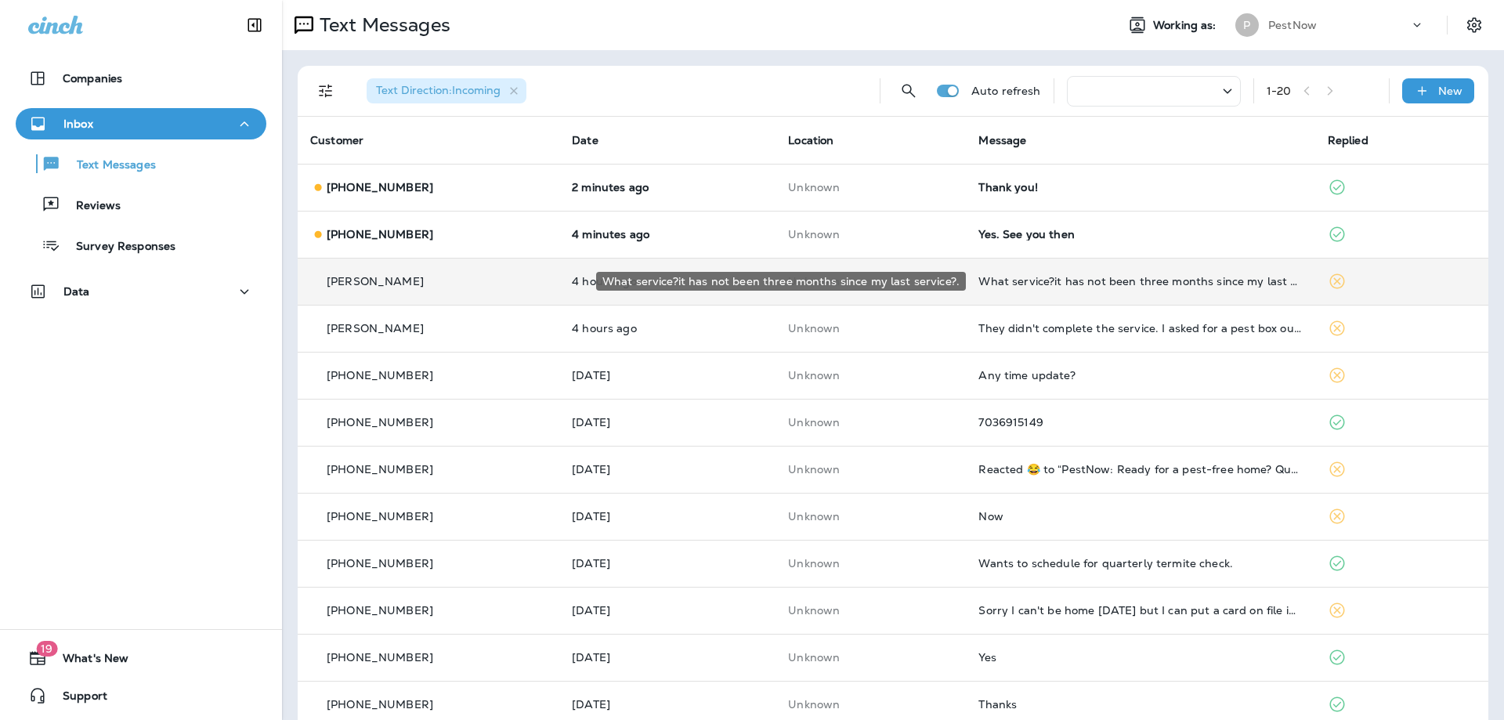
click at [1062, 284] on div "What service?it has not been three months since my last service?." at bounding box center [1140, 281] width 324 height 13
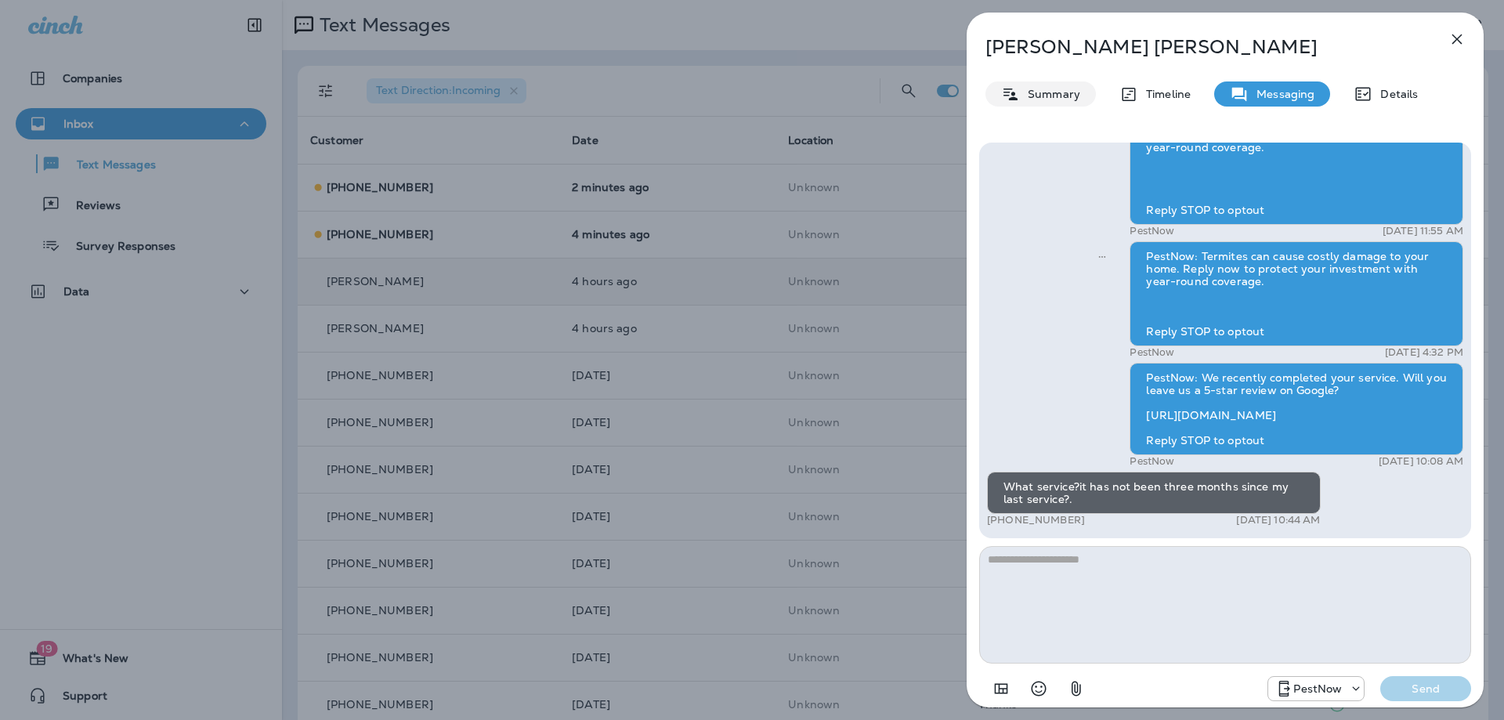
click at [1018, 85] on icon at bounding box center [1010, 95] width 19 height 20
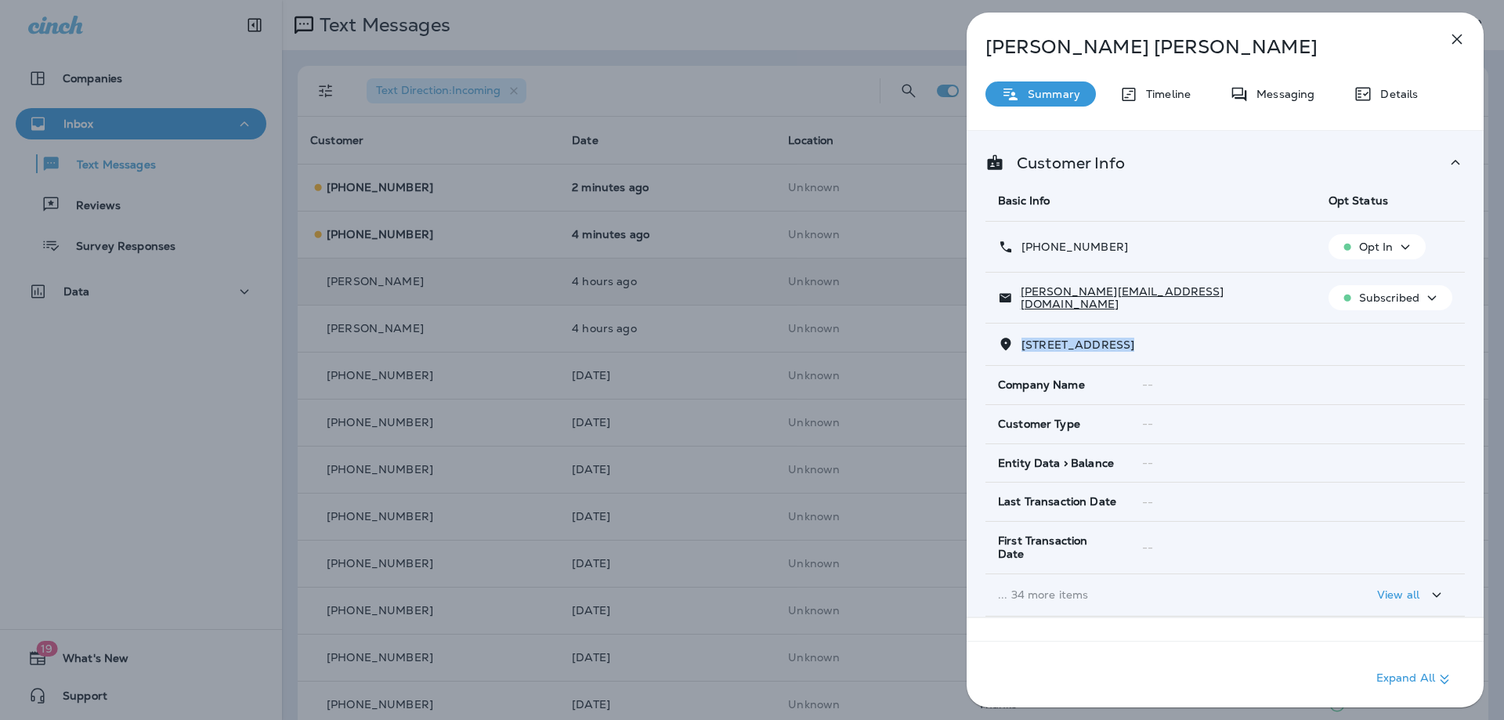
drag, startPoint x: 1133, startPoint y: 348, endPoint x: 1022, endPoint y: 348, distance: 111.2
click at [1022, 348] on span "925 NORTH CENTRAL AVENUE, , BALTIMORE, MD 21202" at bounding box center [1078, 345] width 113 height 14
copy span "925 NORTH CENTRA"
click at [1281, 90] on p "Messaging" at bounding box center [1282, 94] width 66 height 13
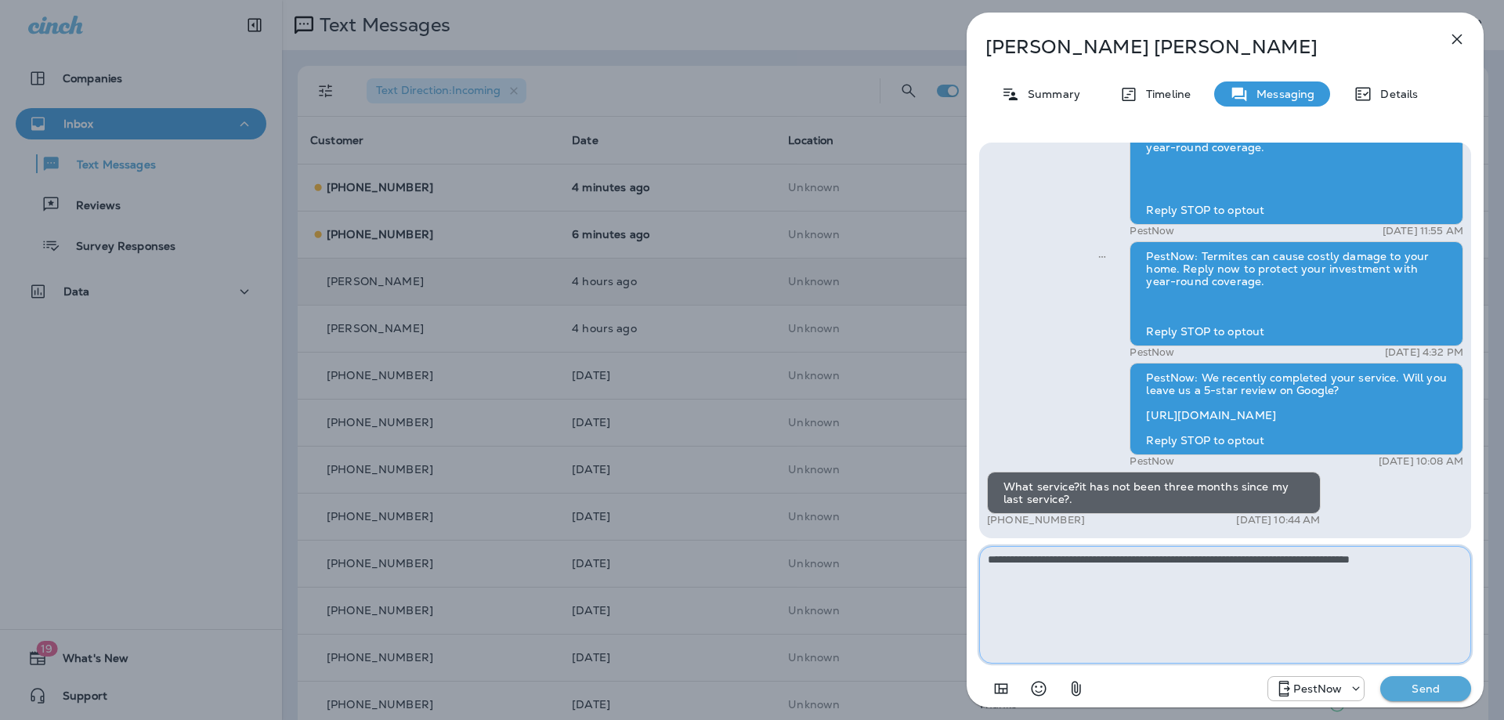
type textarea "**********"
click at [1435, 689] on p "Send" at bounding box center [1426, 689] width 66 height 14
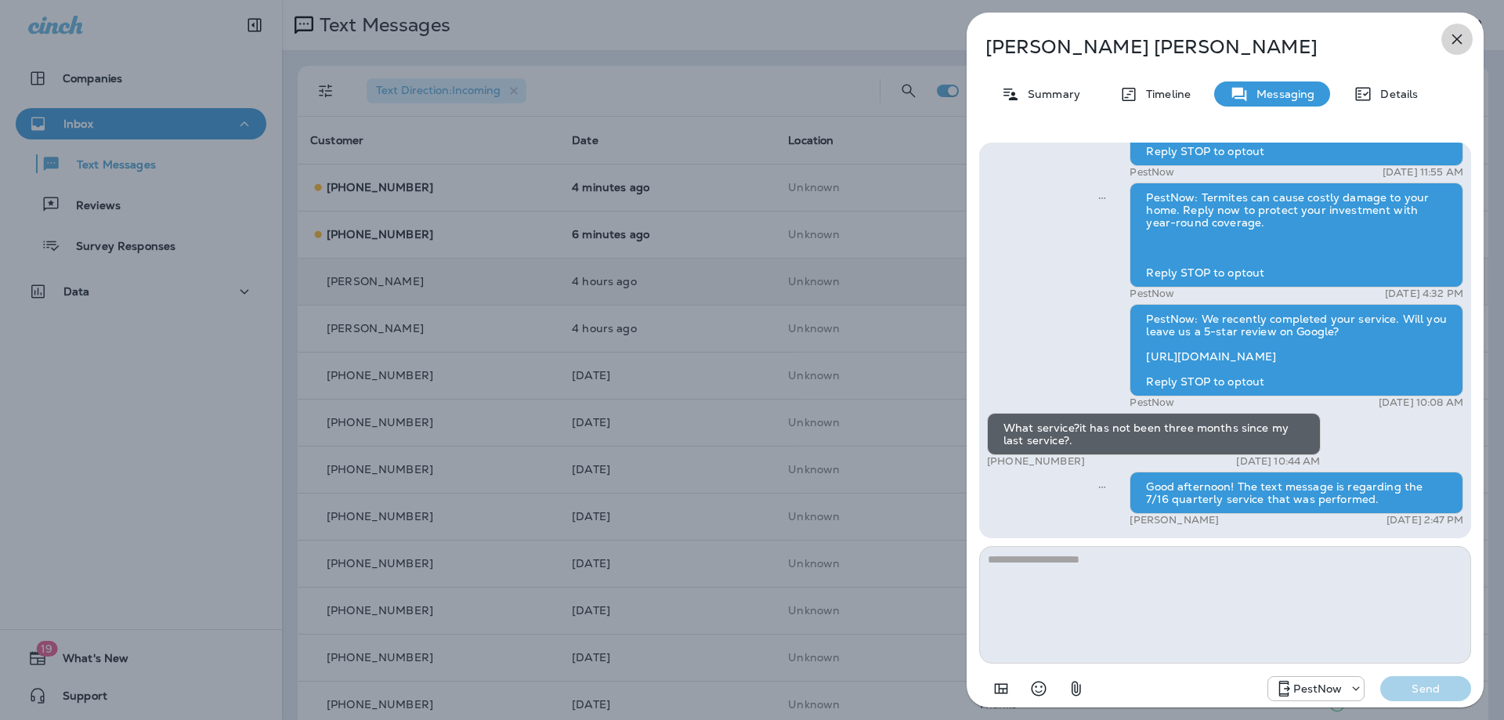
click at [1454, 38] on icon "button" at bounding box center [1457, 39] width 19 height 19
